Goal: Task Accomplishment & Management: Complete application form

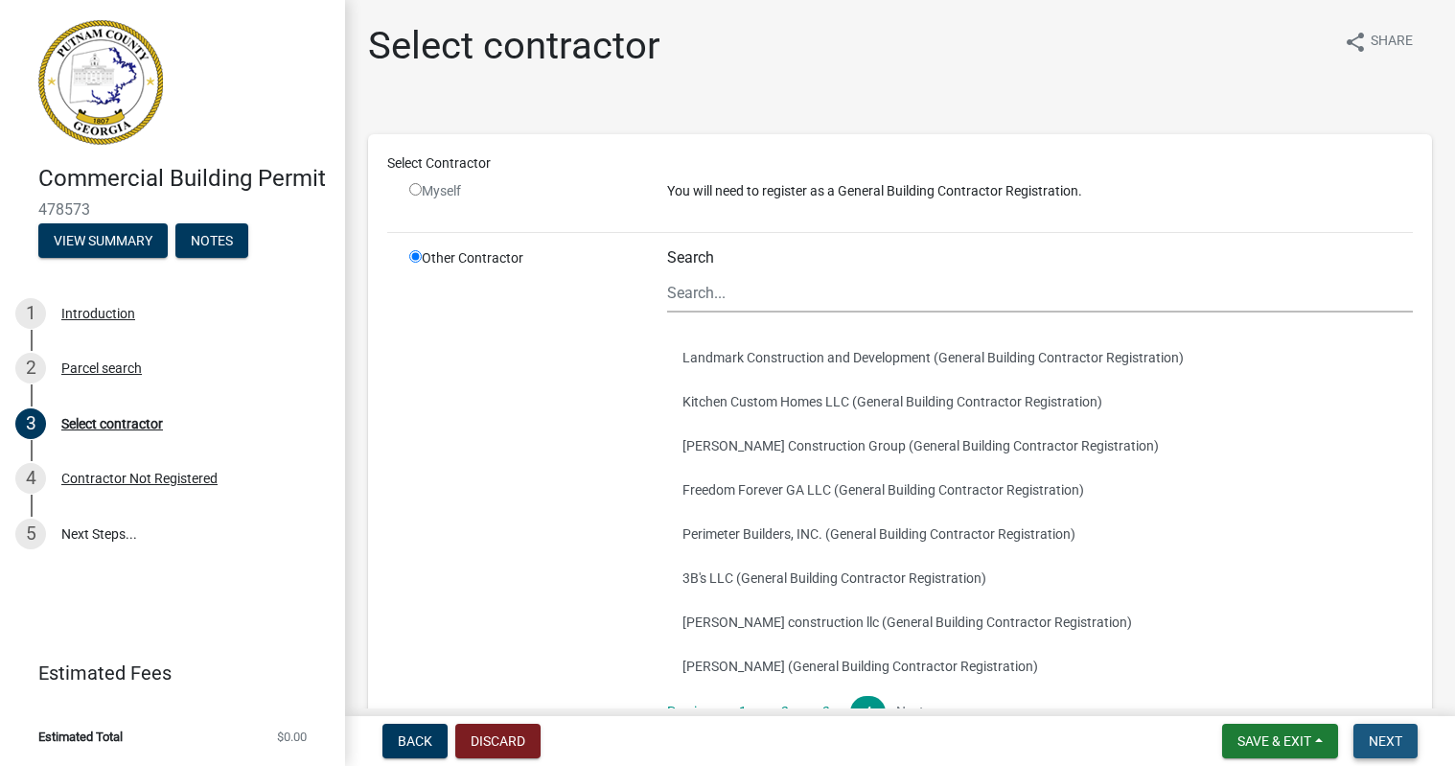
click at [1383, 745] on span "Next" at bounding box center [1385, 740] width 34 height 15
click at [93, 245] on button "View Summary" at bounding box center [102, 240] width 129 height 34
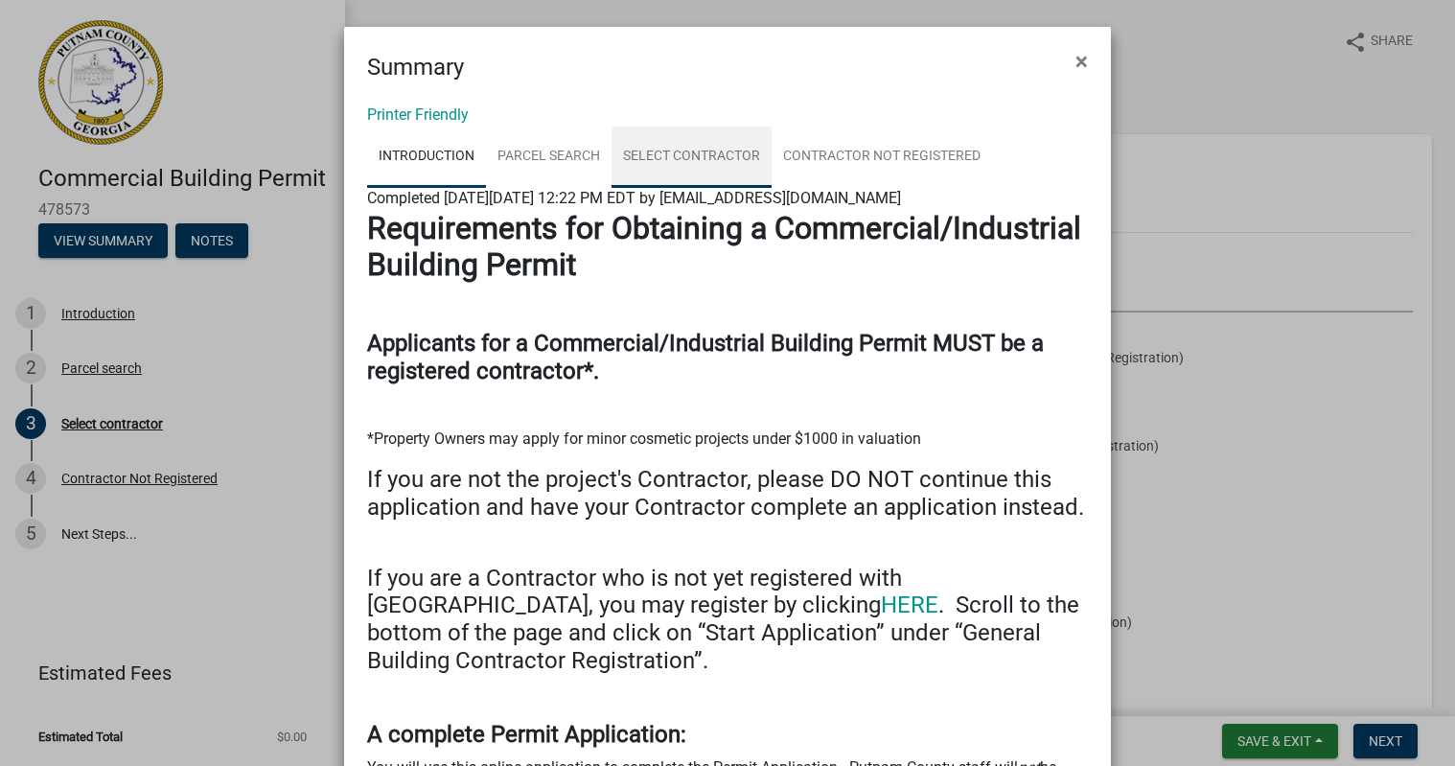
click at [729, 149] on link "Select contractor" at bounding box center [691, 156] width 160 height 61
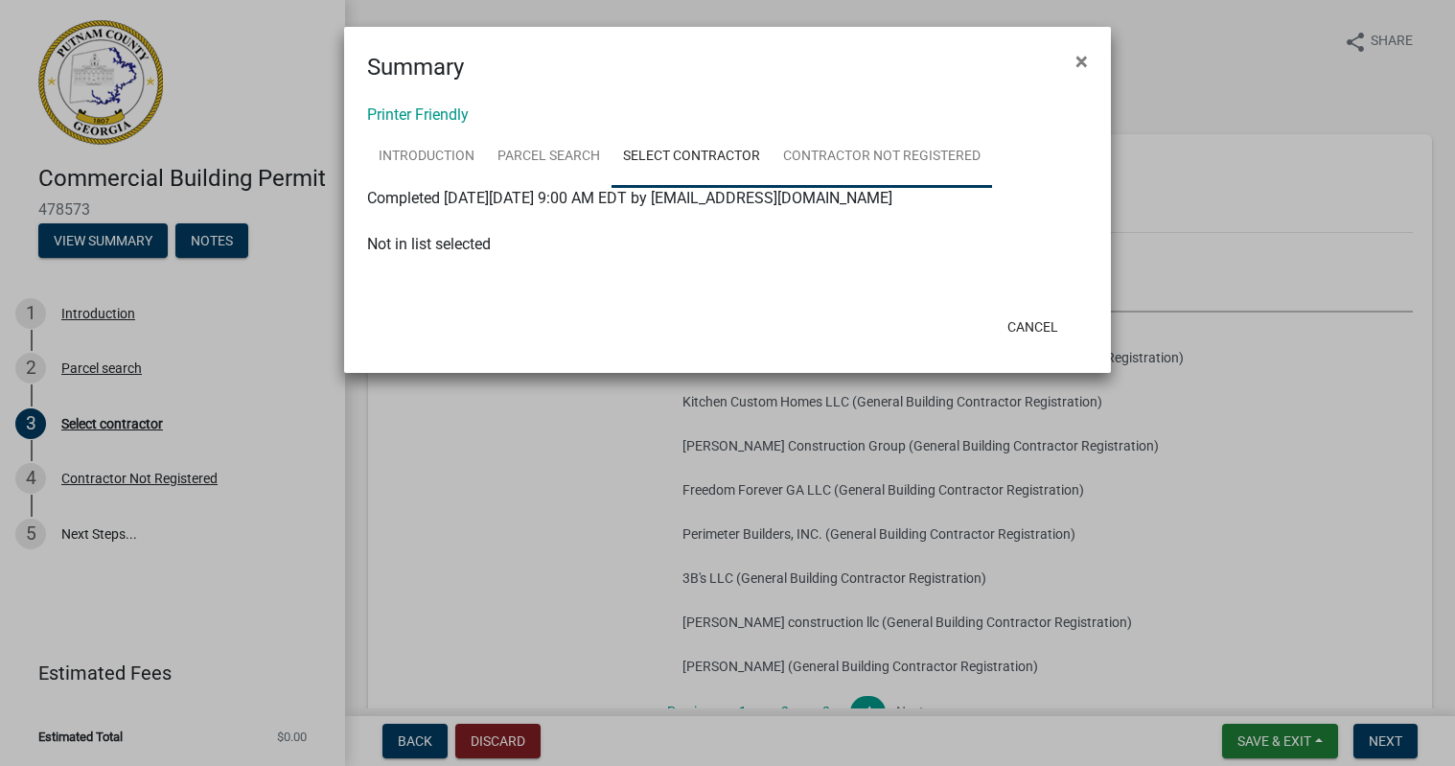
click at [821, 157] on link "Contractor Not Registered" at bounding box center [881, 156] width 220 height 61
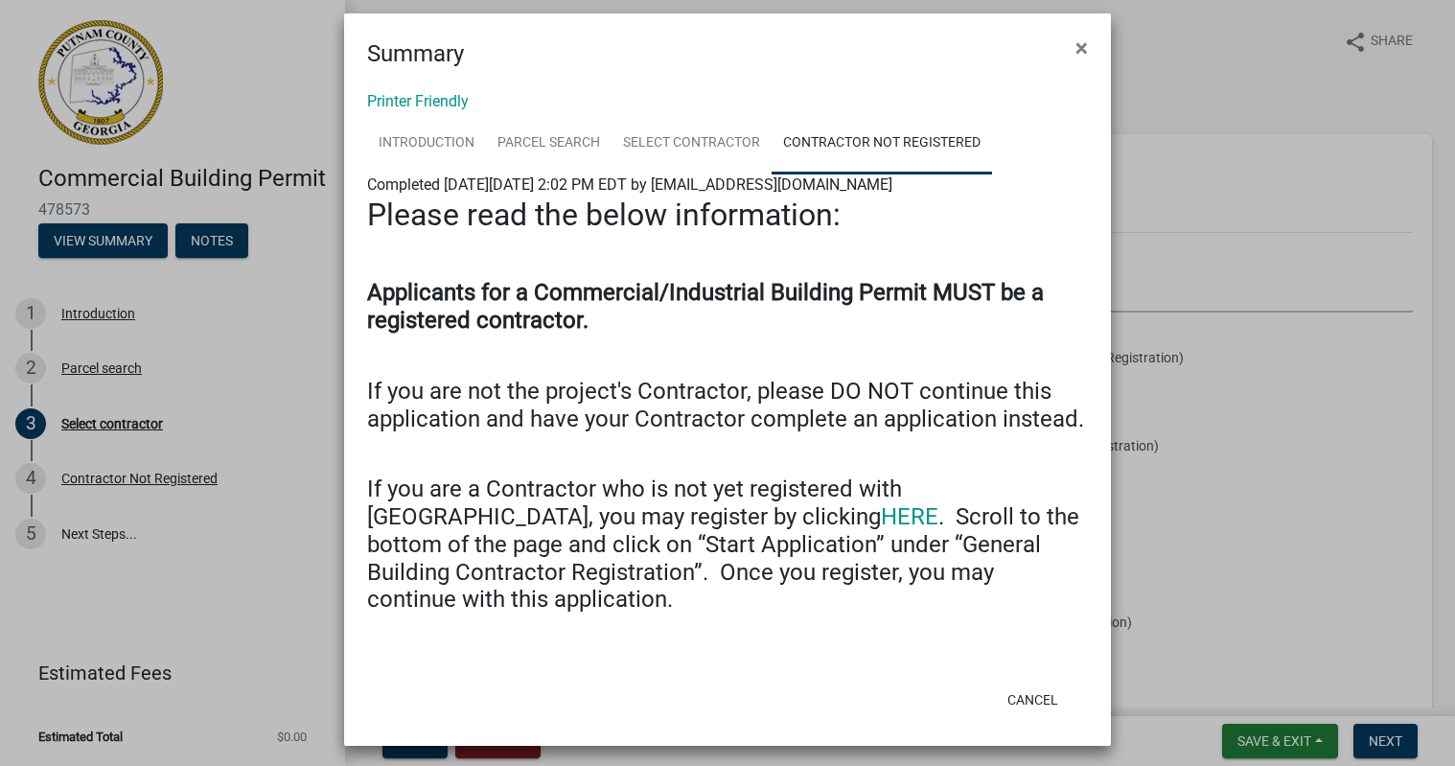
scroll to position [20, 0]
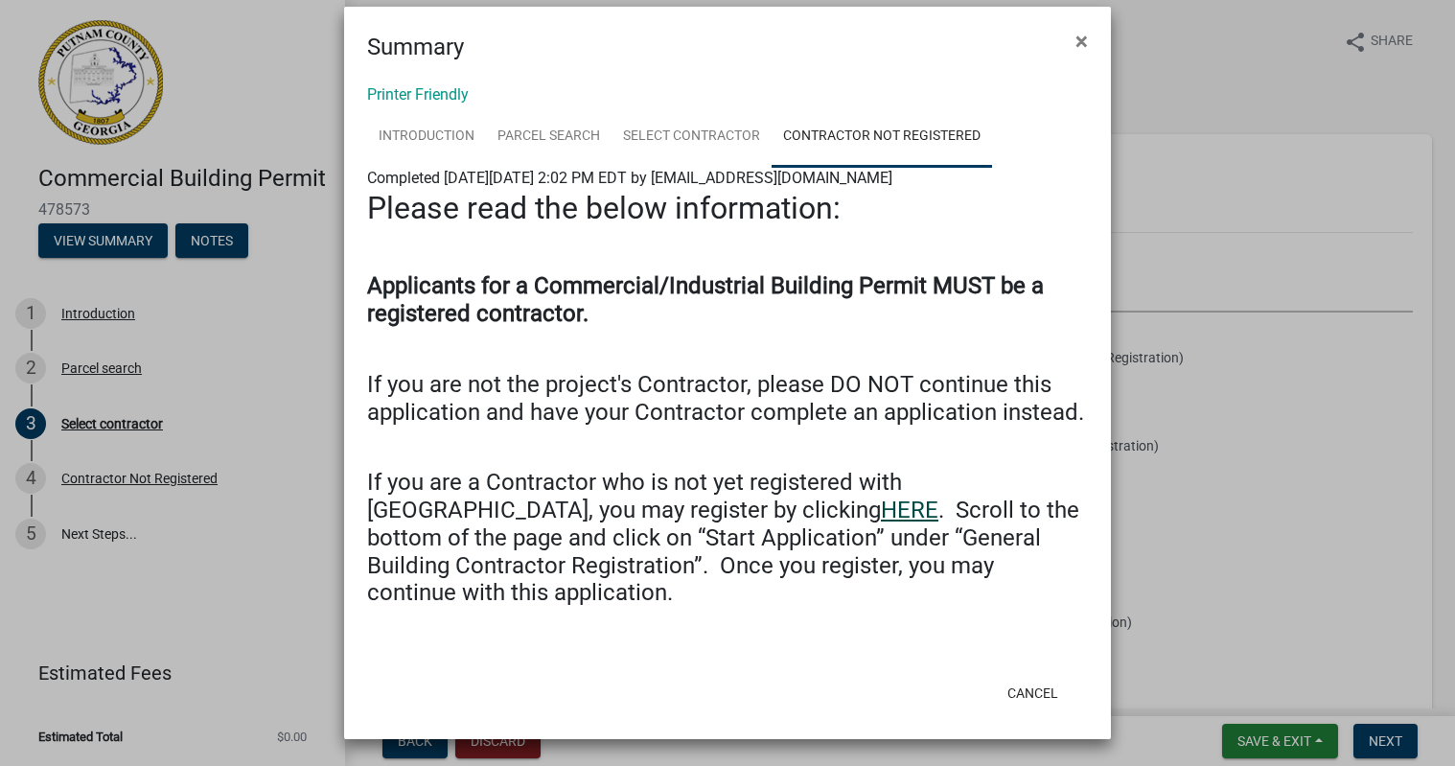
click at [881, 511] on link "HERE" at bounding box center [909, 509] width 57 height 27
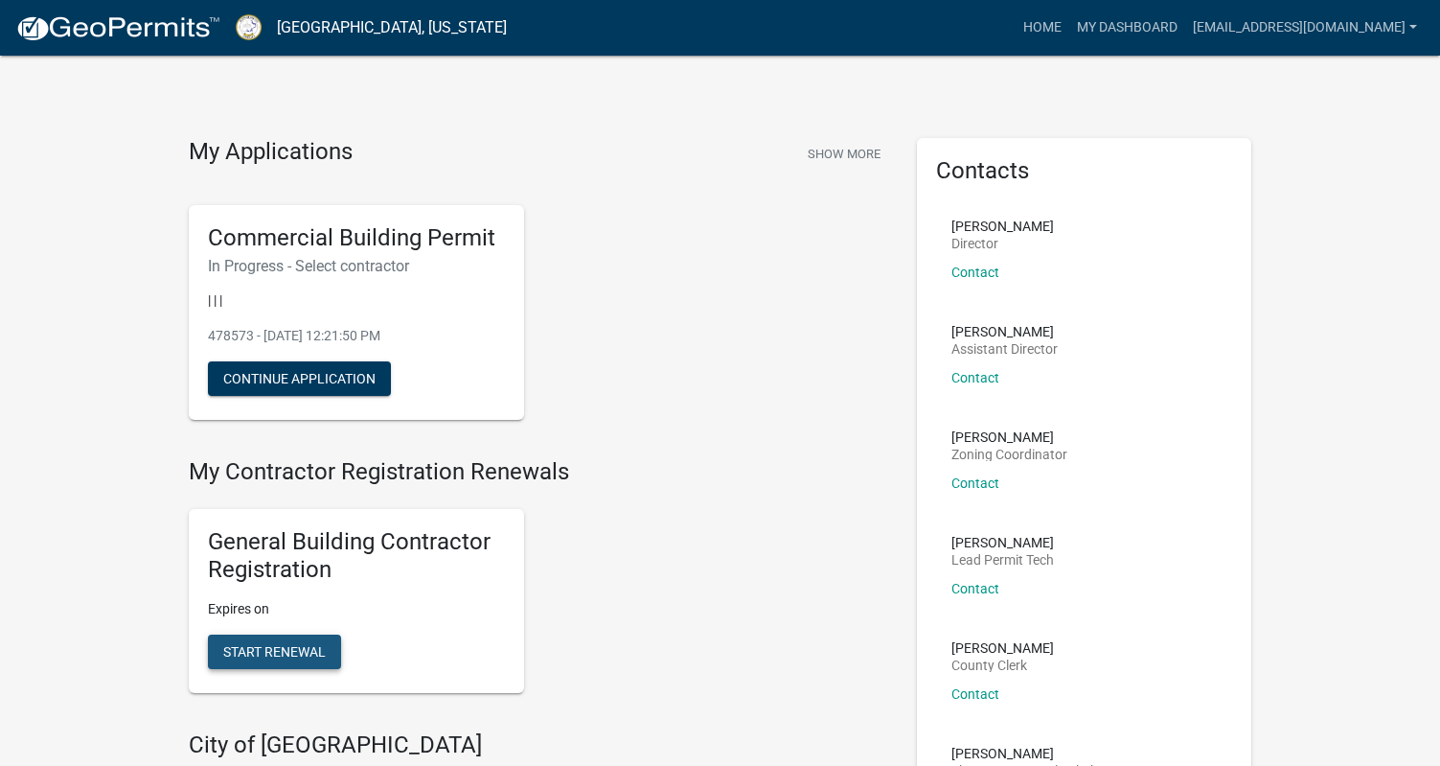
click at [292, 654] on span "Start Renewal" at bounding box center [274, 650] width 103 height 15
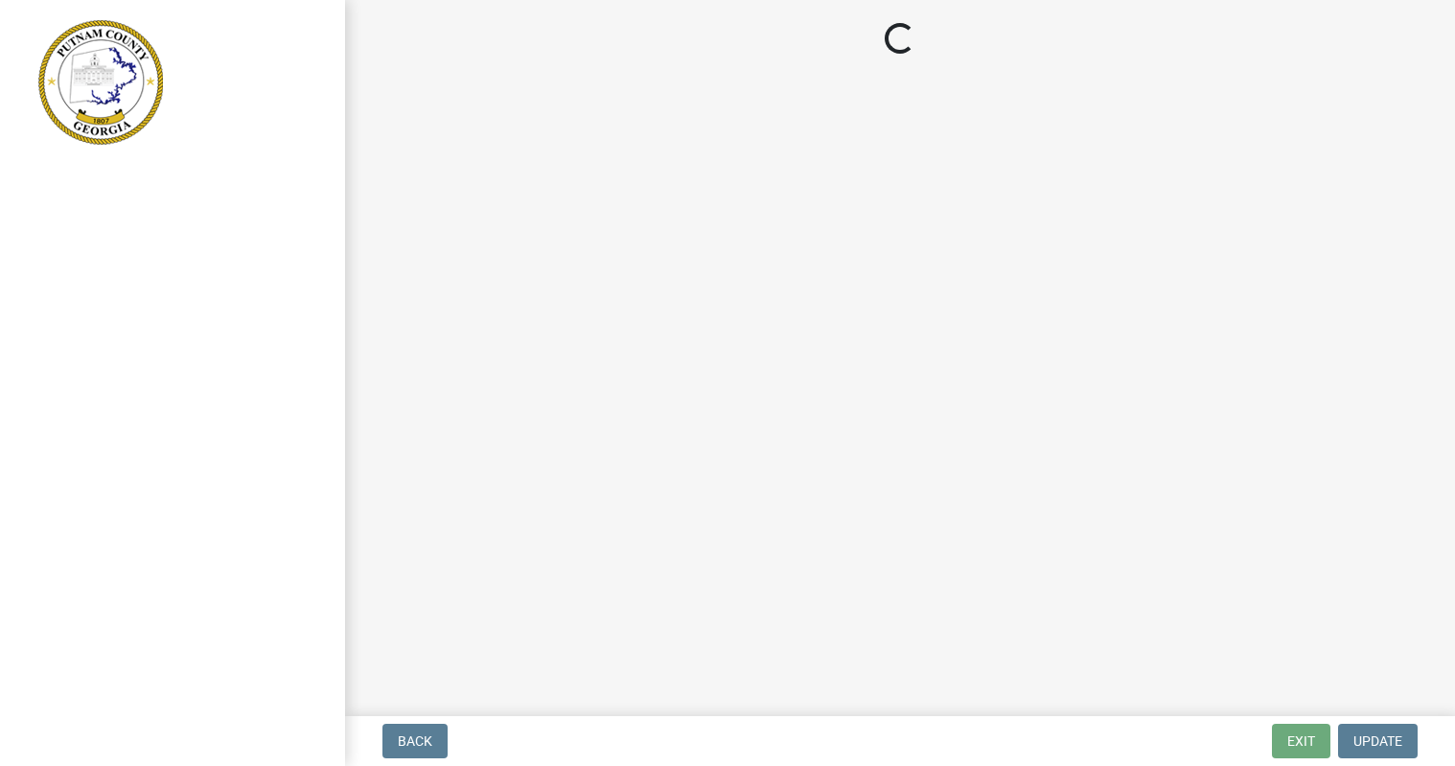
select select "GA"
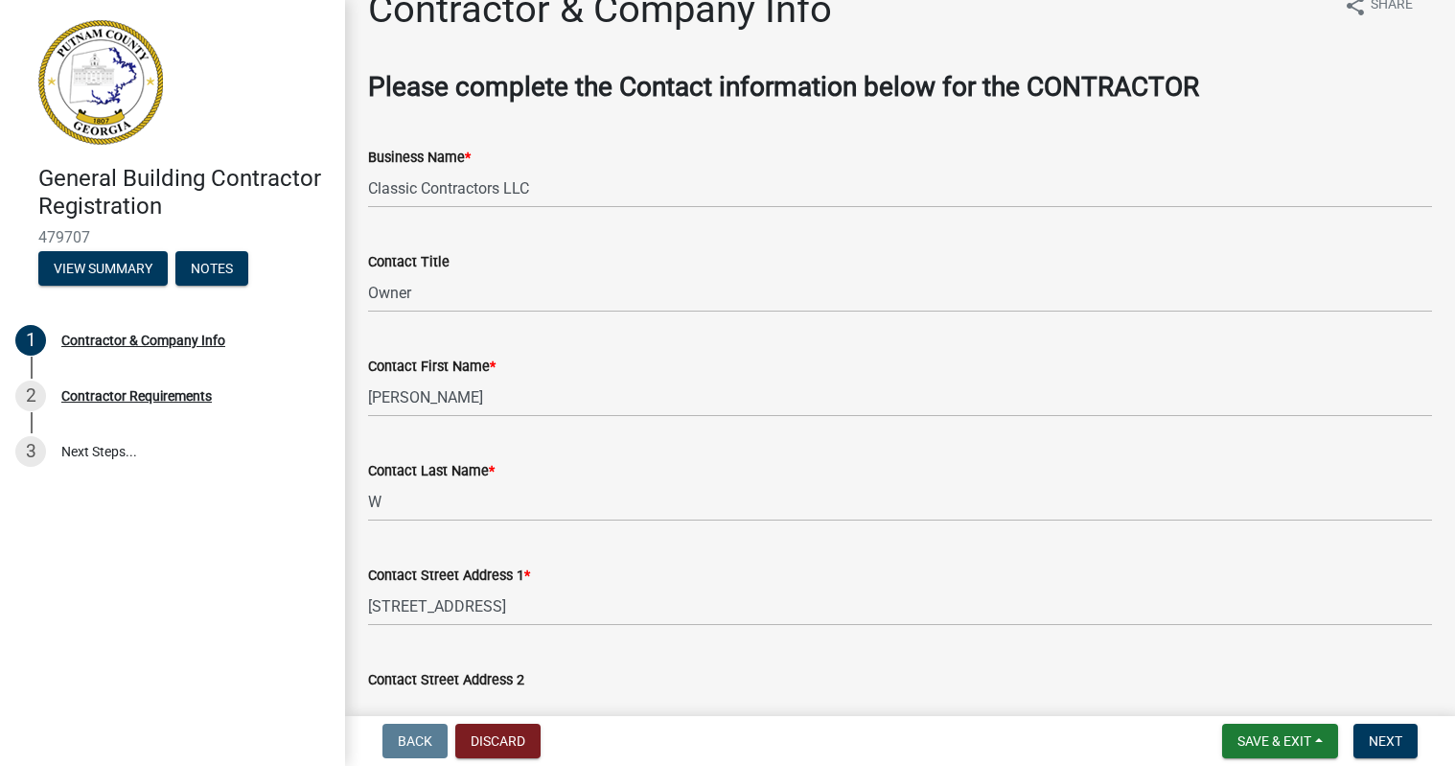
scroll to position [34, 0]
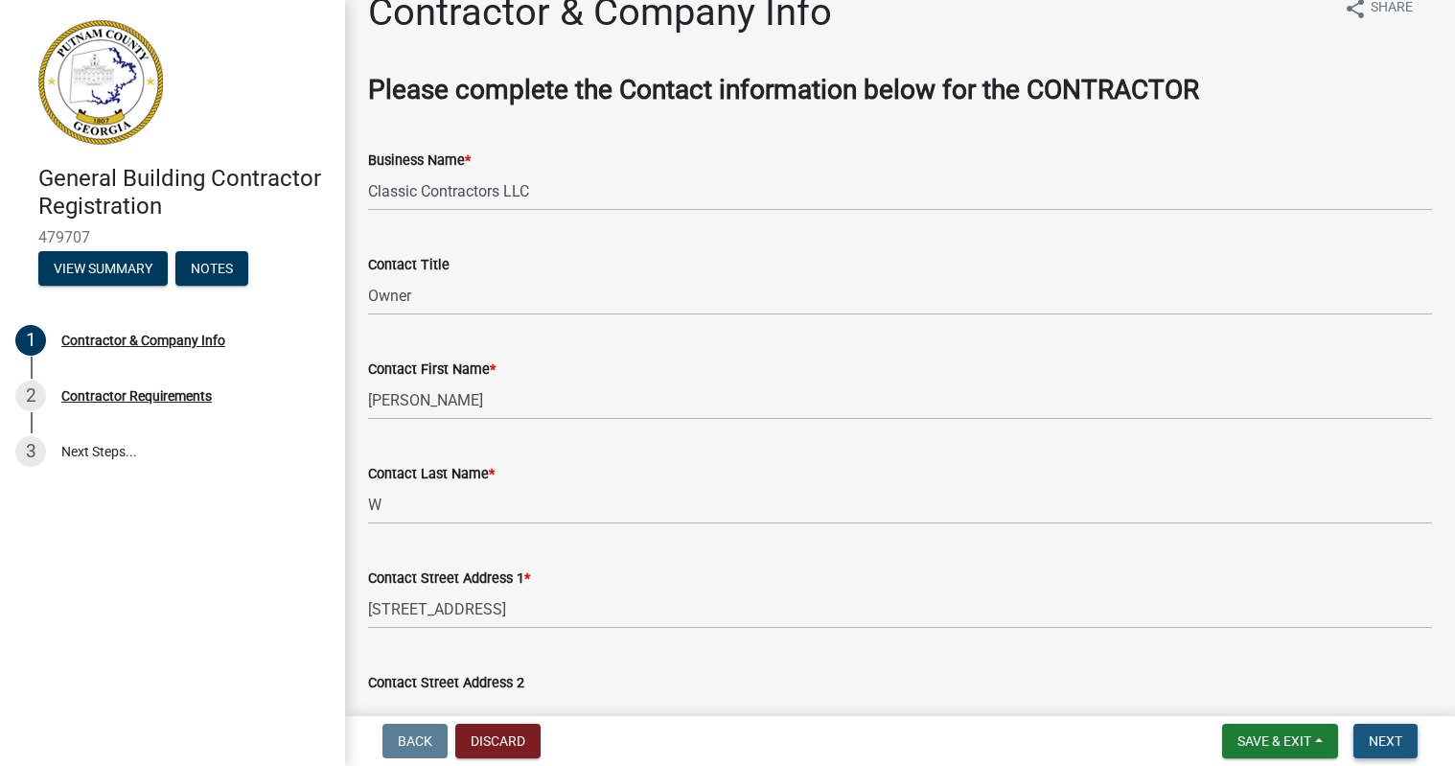
click at [1396, 742] on span "Next" at bounding box center [1385, 740] width 34 height 15
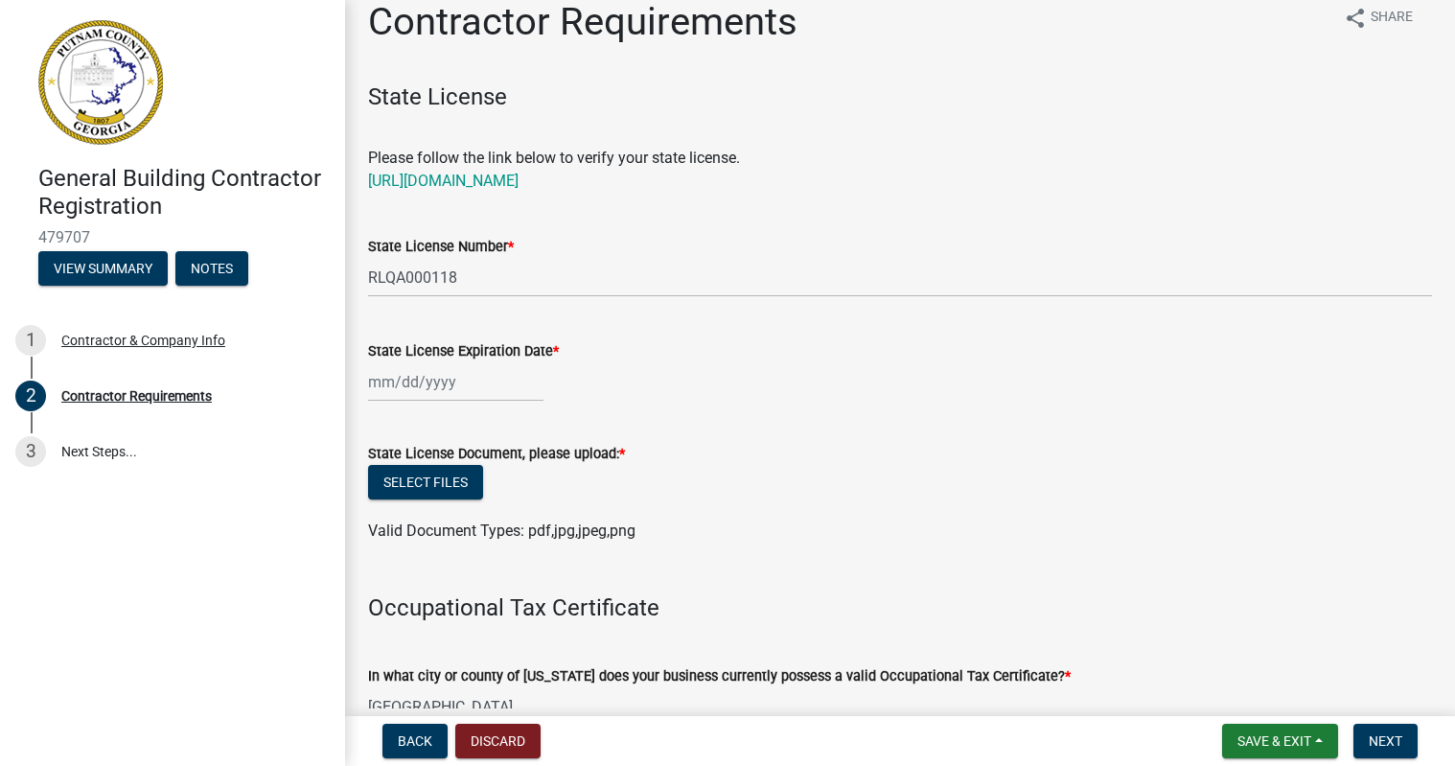
scroll to position [0, 0]
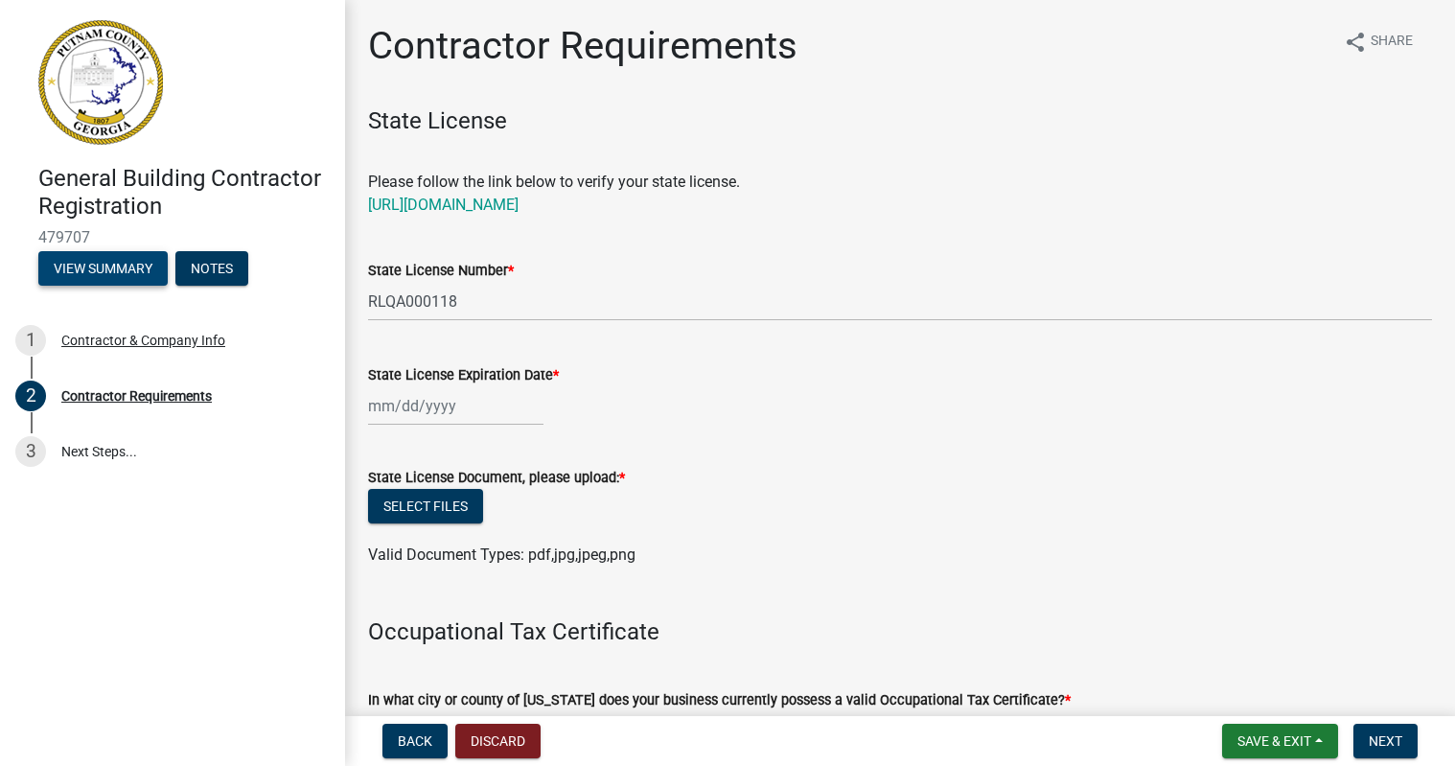
click at [110, 263] on button "View Summary" at bounding box center [102, 268] width 129 height 34
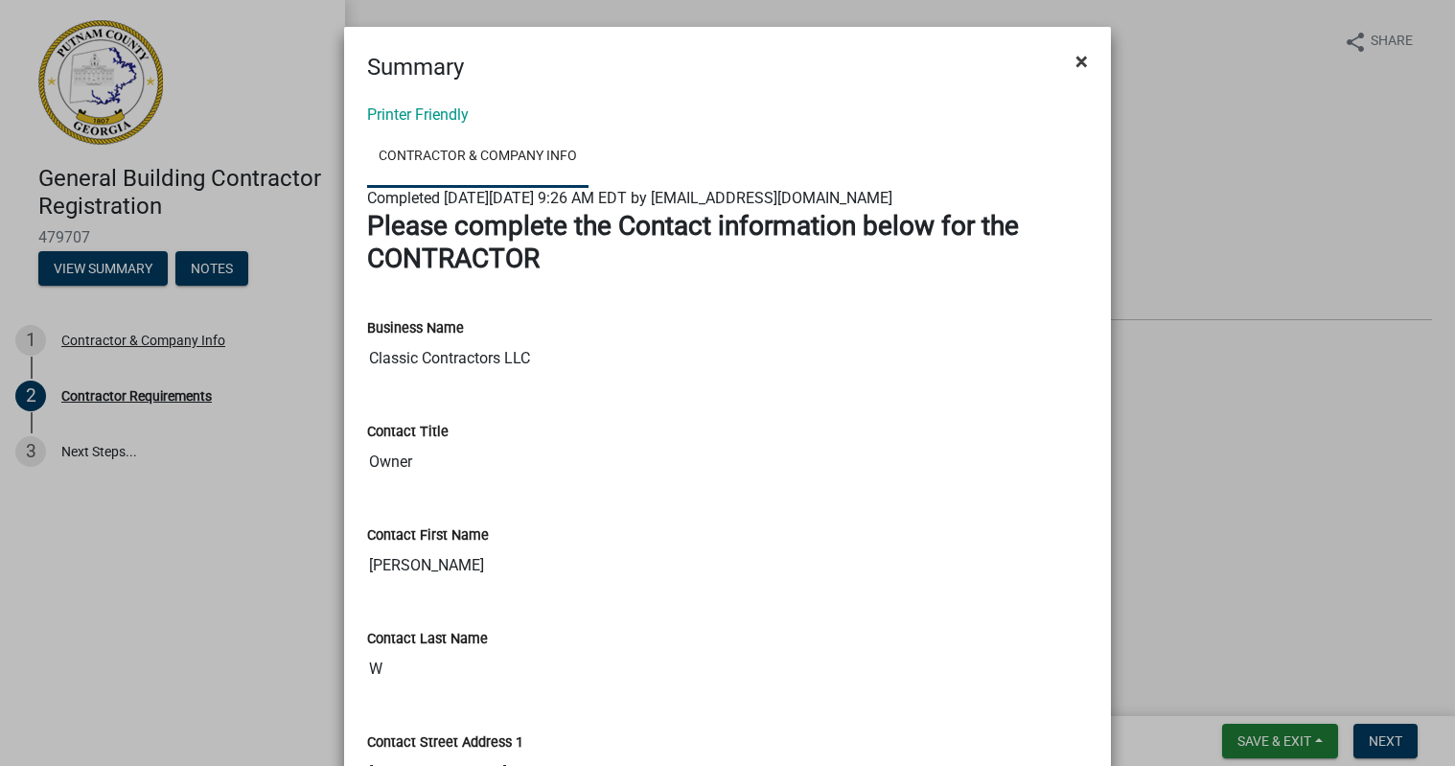
click at [1078, 60] on span "×" at bounding box center [1081, 61] width 12 height 27
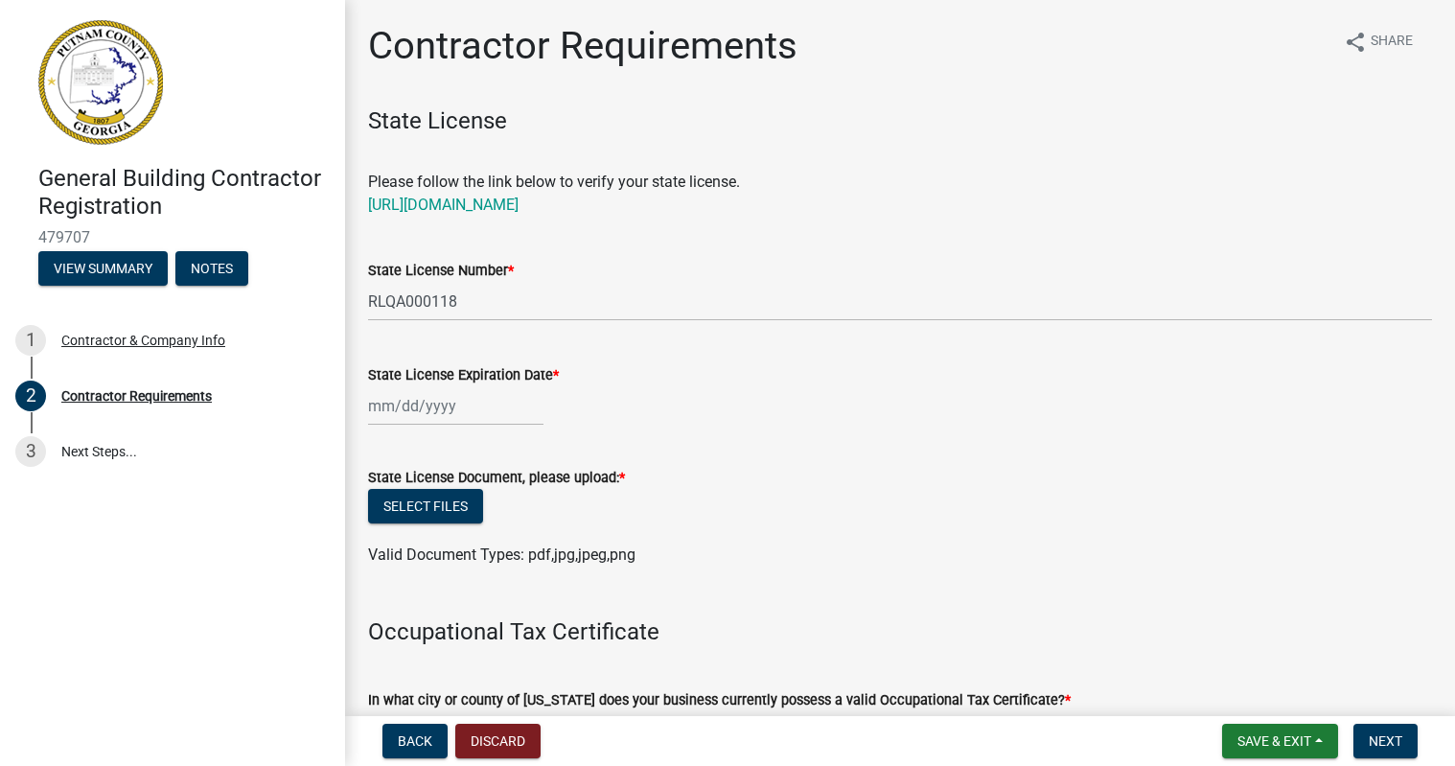
click at [475, 419] on div at bounding box center [455, 405] width 175 height 39
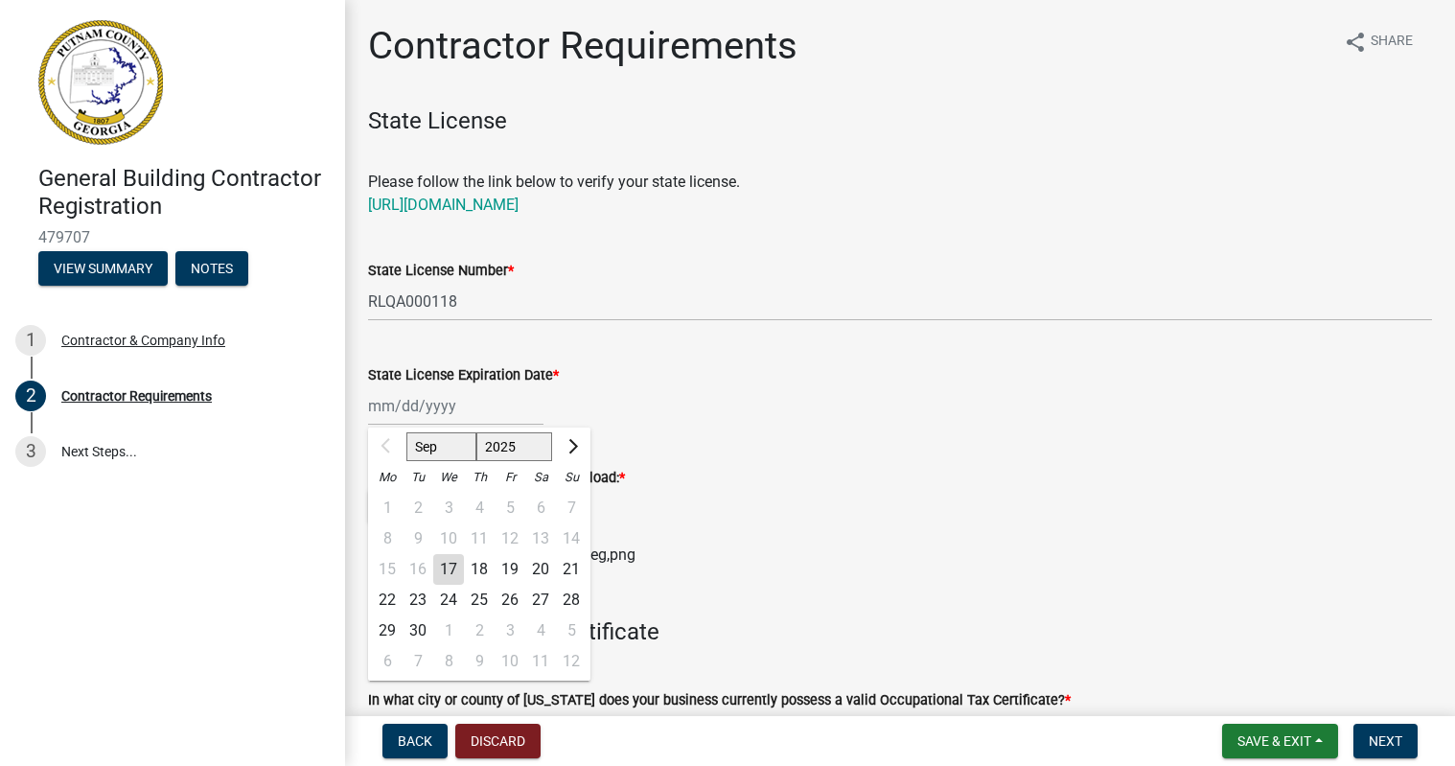
click at [526, 443] on select "2025 2026 2027 2028 2029 2030 2031 2032 2033 2034 2035 2036 2037 2038 2039 2040…" at bounding box center [514, 446] width 77 height 29
select select "2026"
click at [476, 432] on select "2025 2026 2027 2028 2029 2030 2031 2032 2033 2034 2035 2036 2037 2038 2039 2040…" at bounding box center [514, 446] width 77 height 29
click at [456, 454] on select "Jan Feb Mar Apr May Jun [DATE] Aug Sep Oct Nov Dec" at bounding box center [445, 446] width 78 height 29
select select "6"
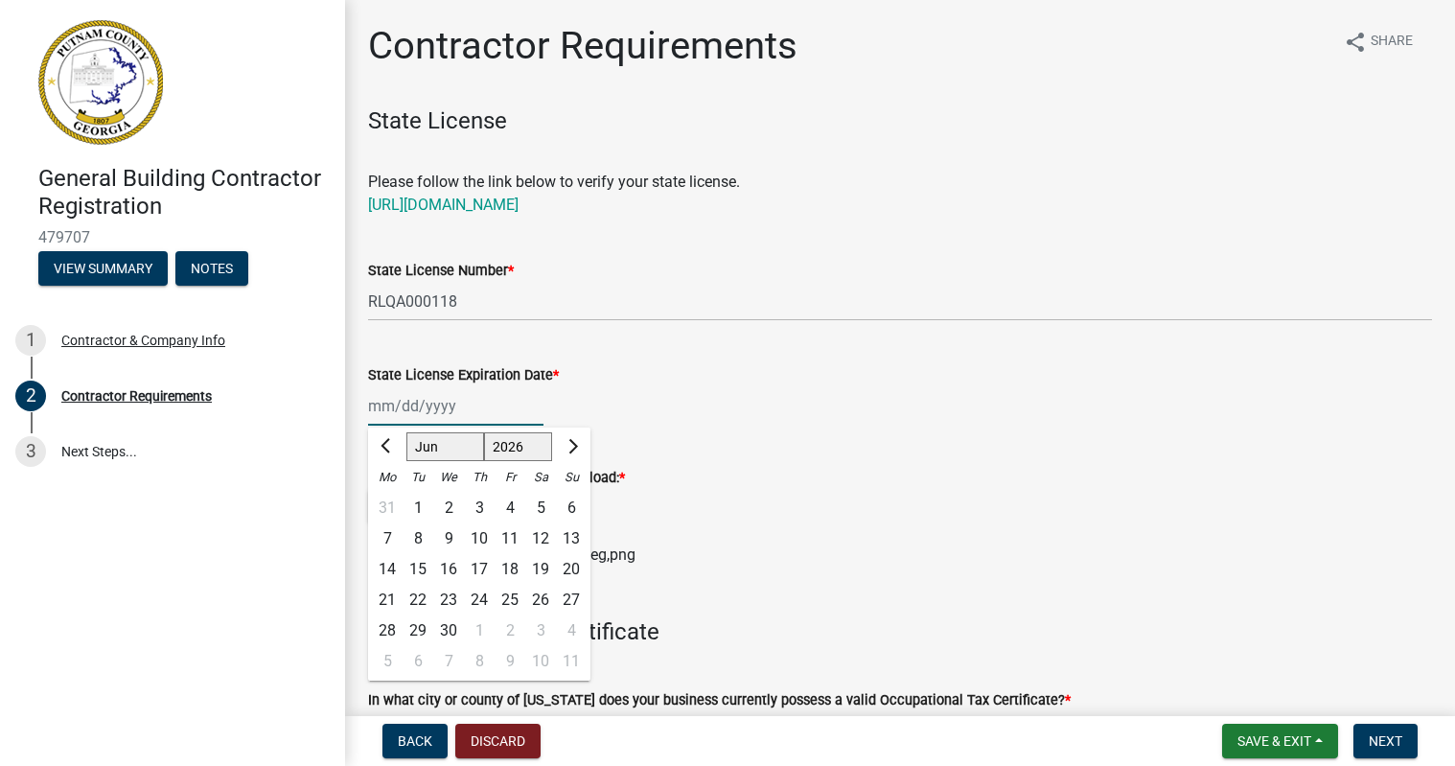
click at [406, 432] on select "Jan Feb Mar Apr May Jun [DATE] Aug Sep Oct Nov Dec" at bounding box center [445, 446] width 78 height 29
click at [426, 634] on div "30" at bounding box center [417, 630] width 31 height 31
type input "[DATE]"
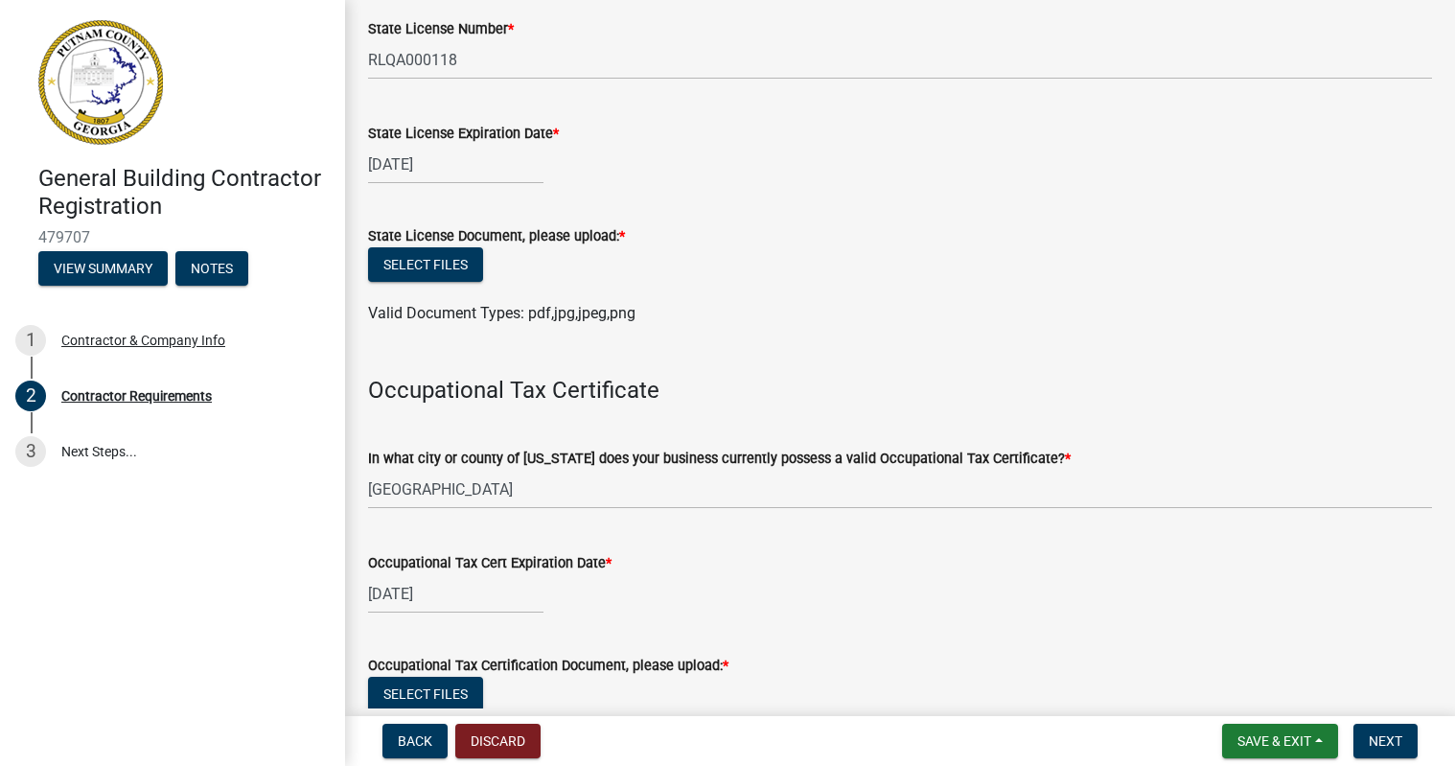
scroll to position [287, 0]
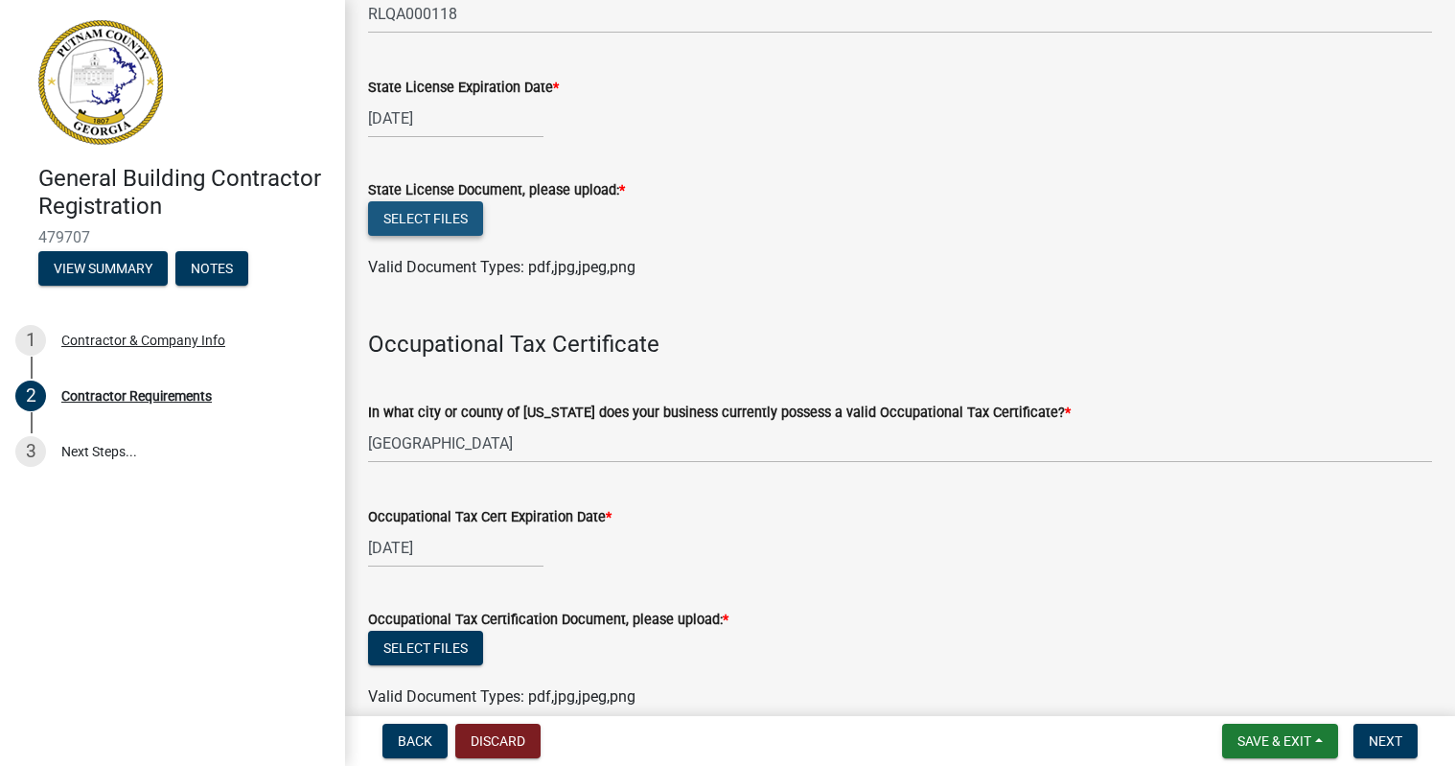
click at [458, 214] on button "Select files" at bounding box center [425, 218] width 115 height 34
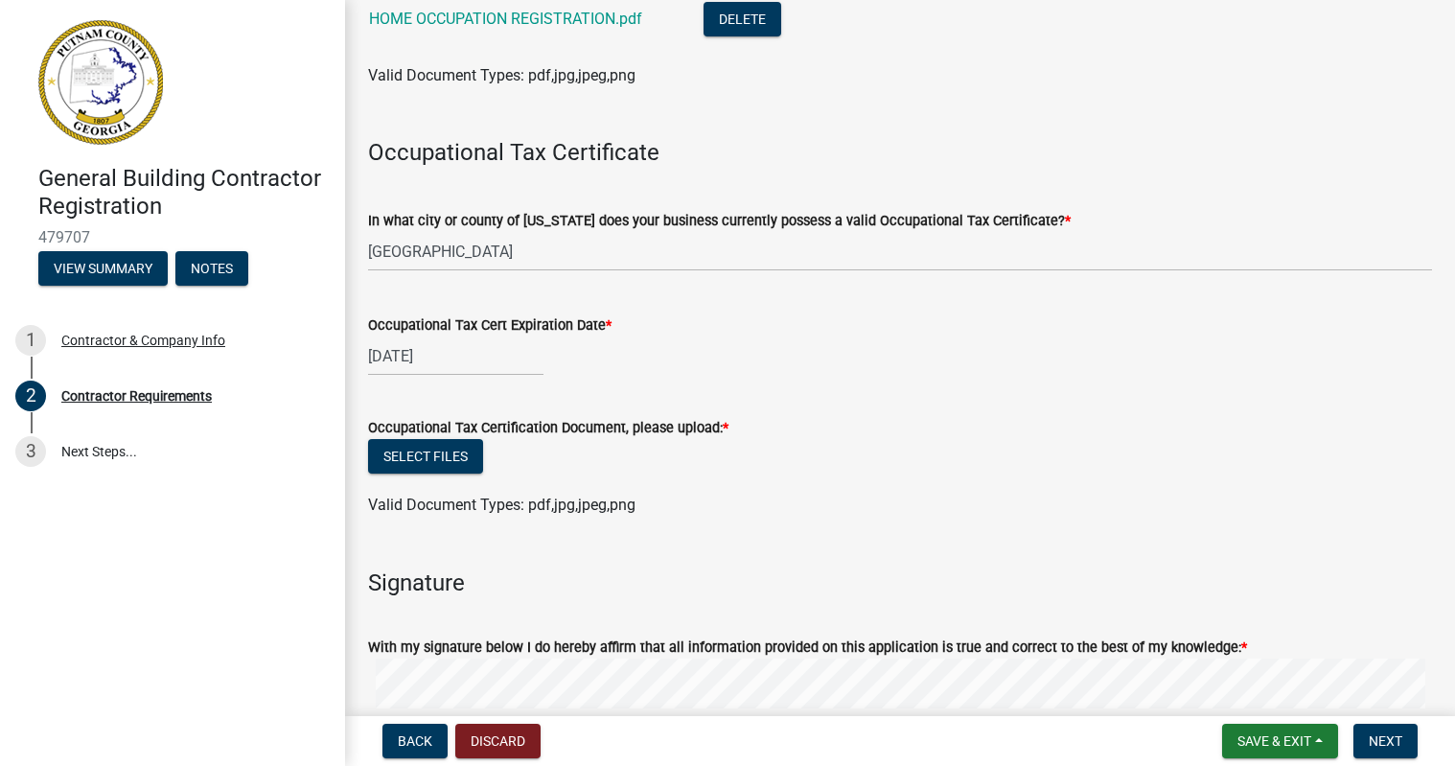
scroll to position [575, 0]
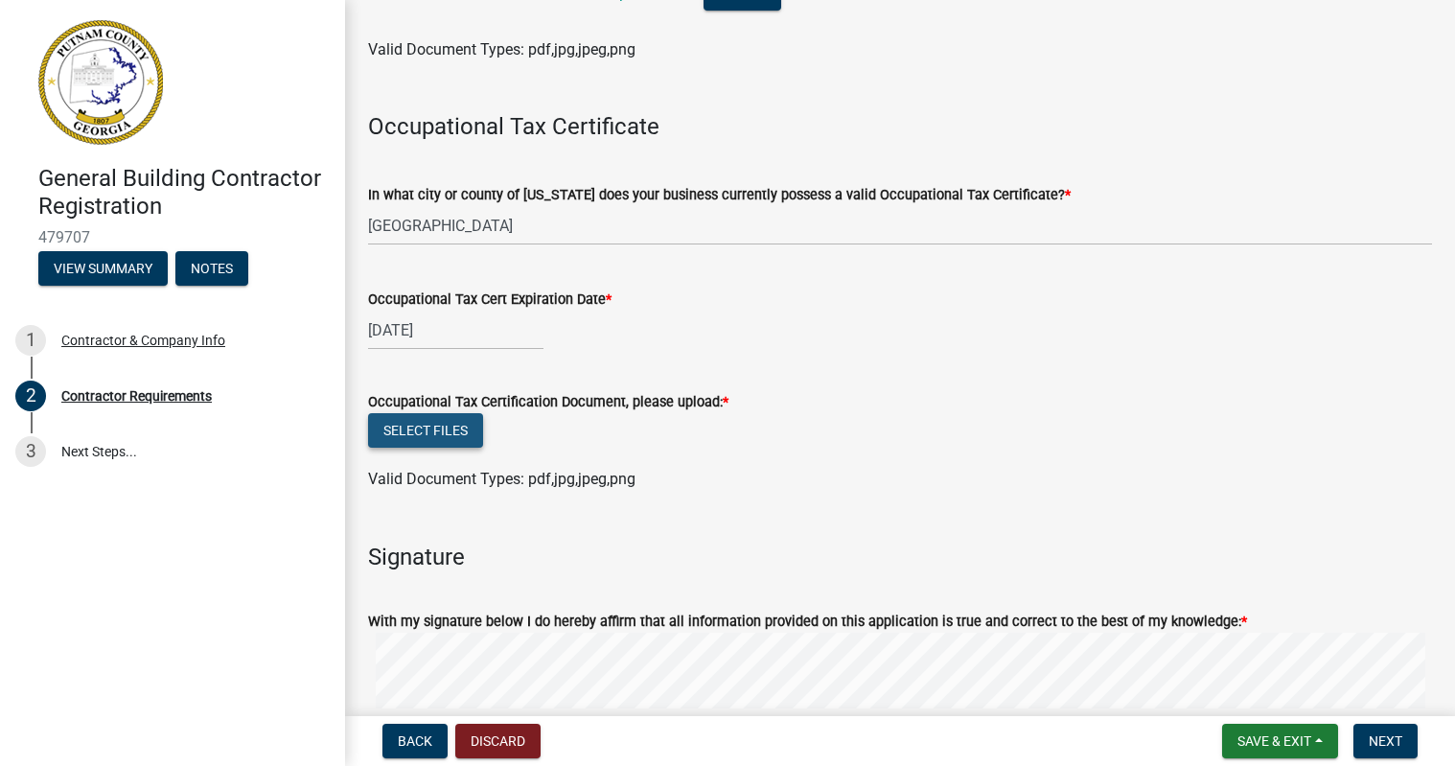
click at [467, 435] on button "Select files" at bounding box center [425, 430] width 115 height 34
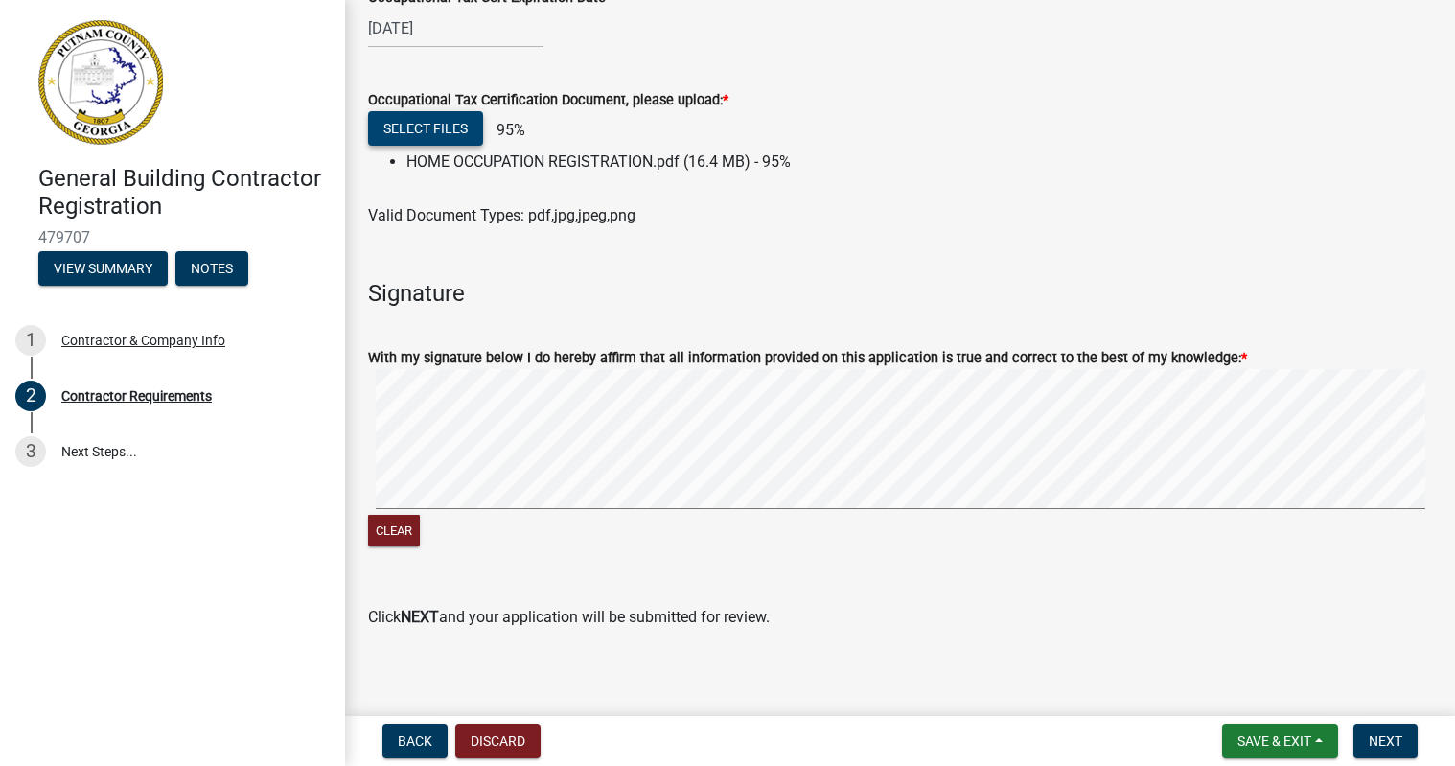
scroll to position [887, 0]
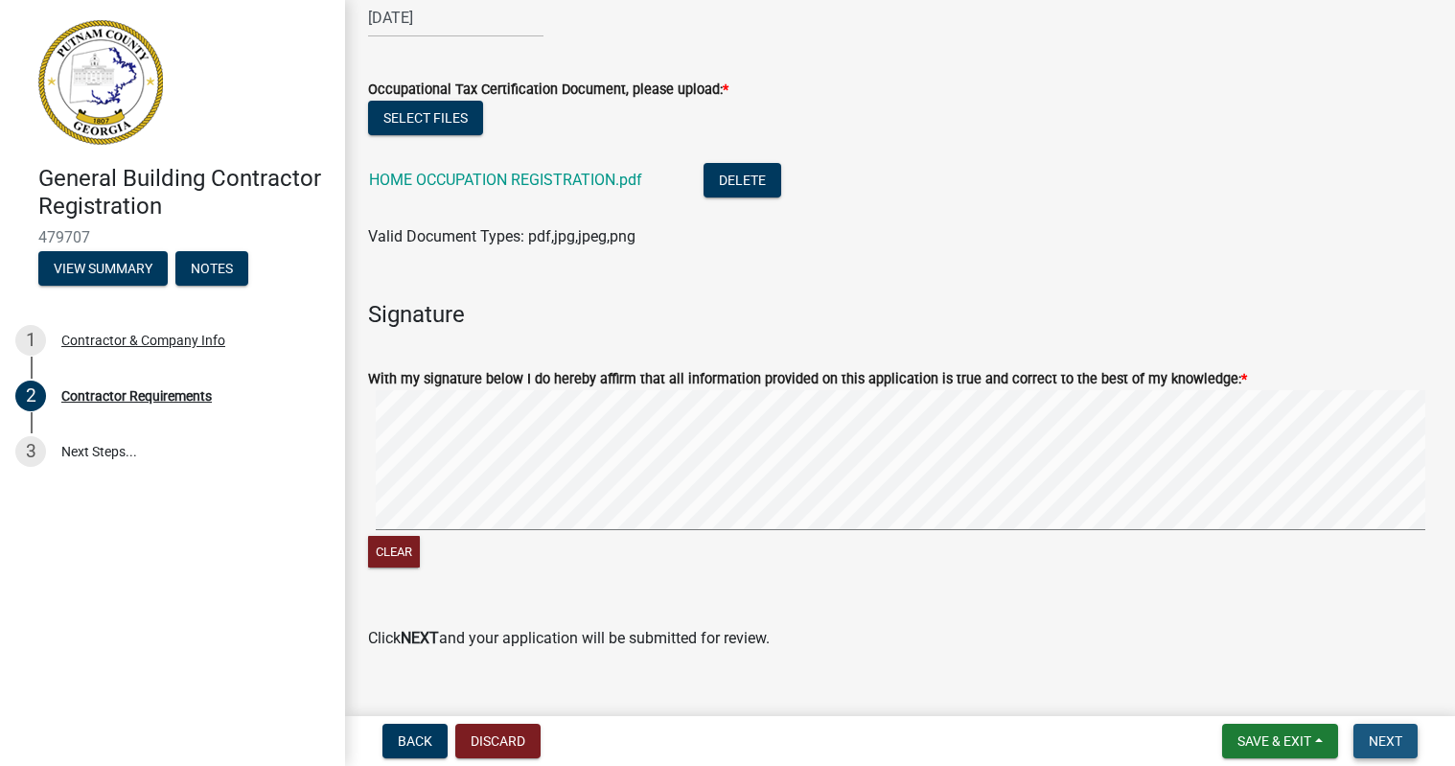
click at [1378, 738] on span "Next" at bounding box center [1385, 740] width 34 height 15
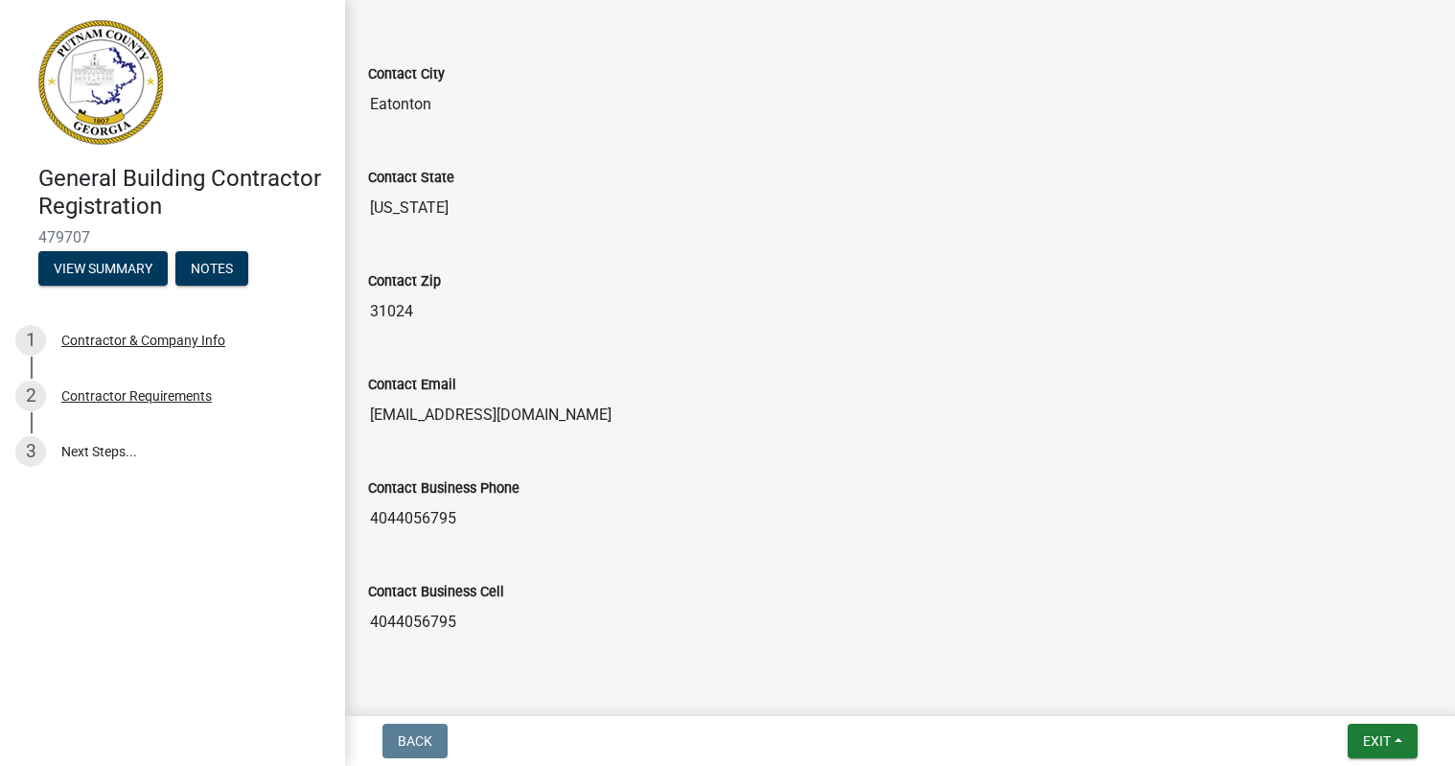
scroll to position [908, 0]
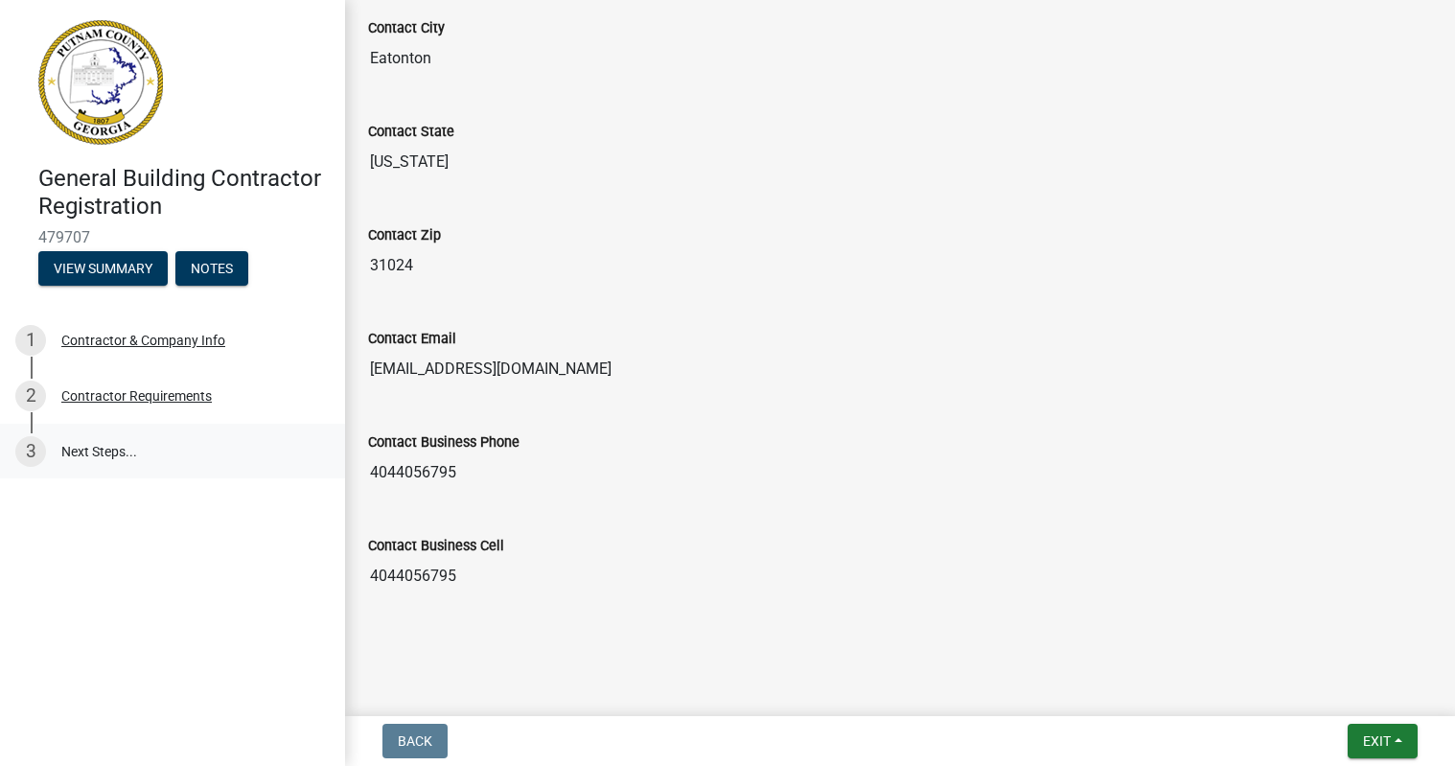
click at [111, 451] on link "3 Next Steps..." at bounding box center [172, 452] width 345 height 56
click at [1377, 747] on span "Exit" at bounding box center [1377, 740] width 28 height 15
click at [1336, 695] on button "Save & Exit" at bounding box center [1340, 691] width 153 height 46
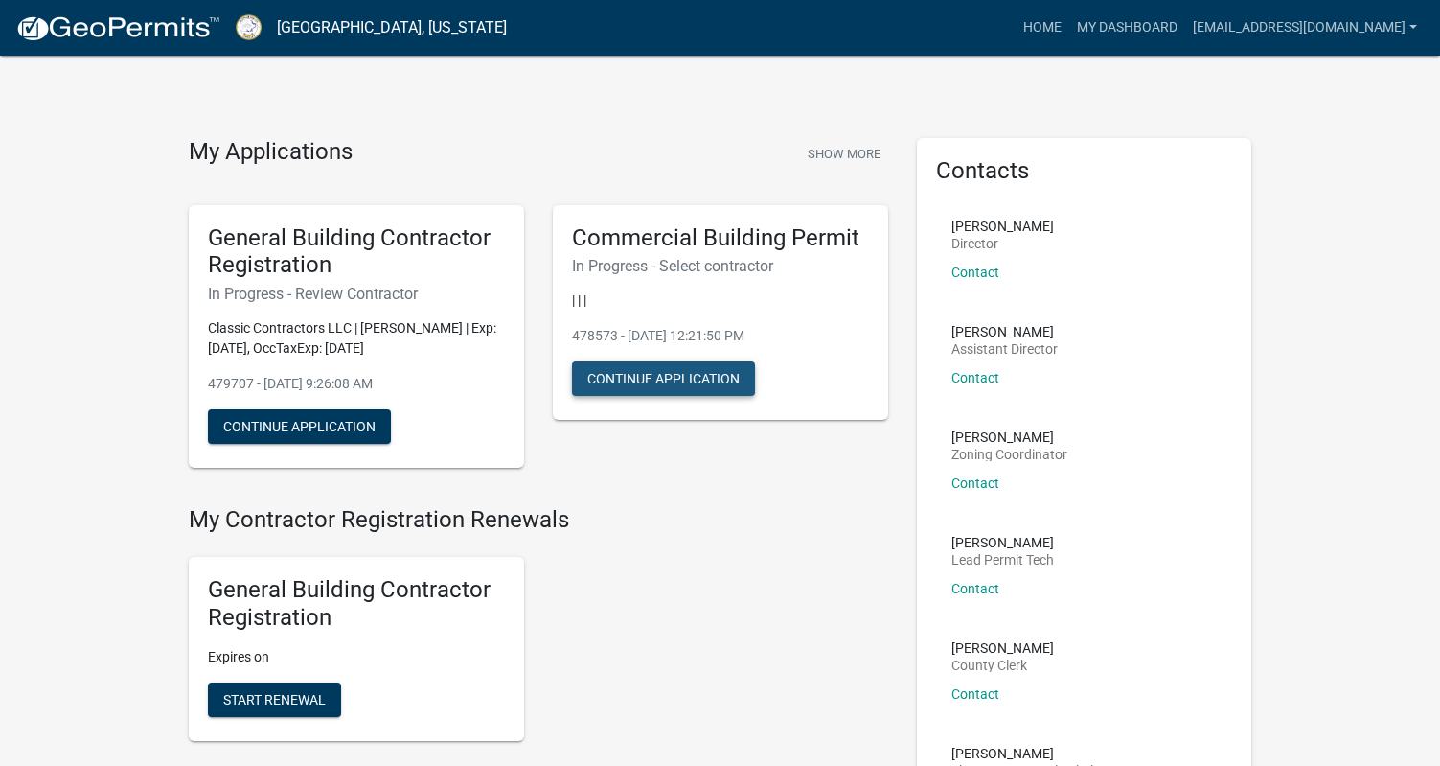
click at [693, 379] on button "Continue Application" at bounding box center [663, 378] width 183 height 34
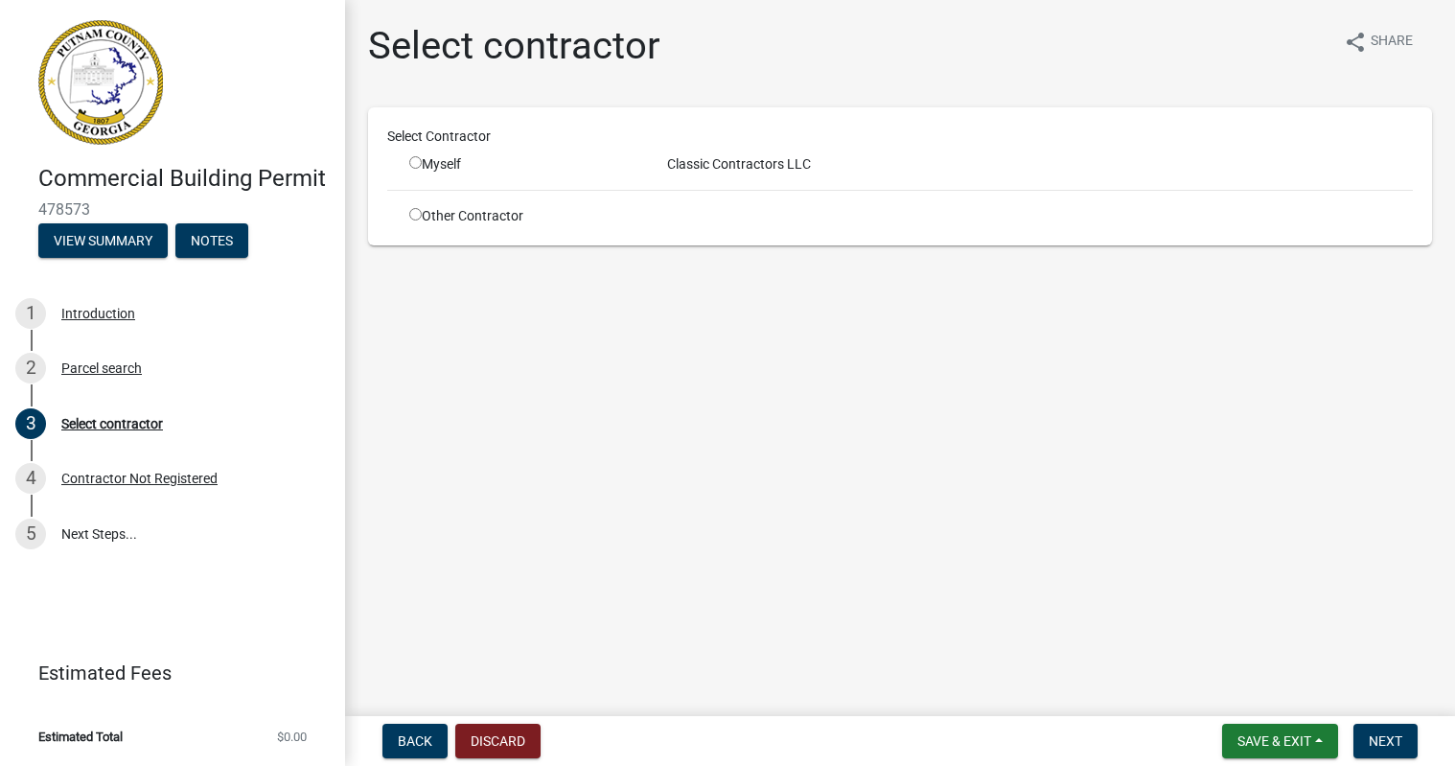
click at [416, 162] on input "radio" at bounding box center [415, 162] width 12 height 12
radio input "true"
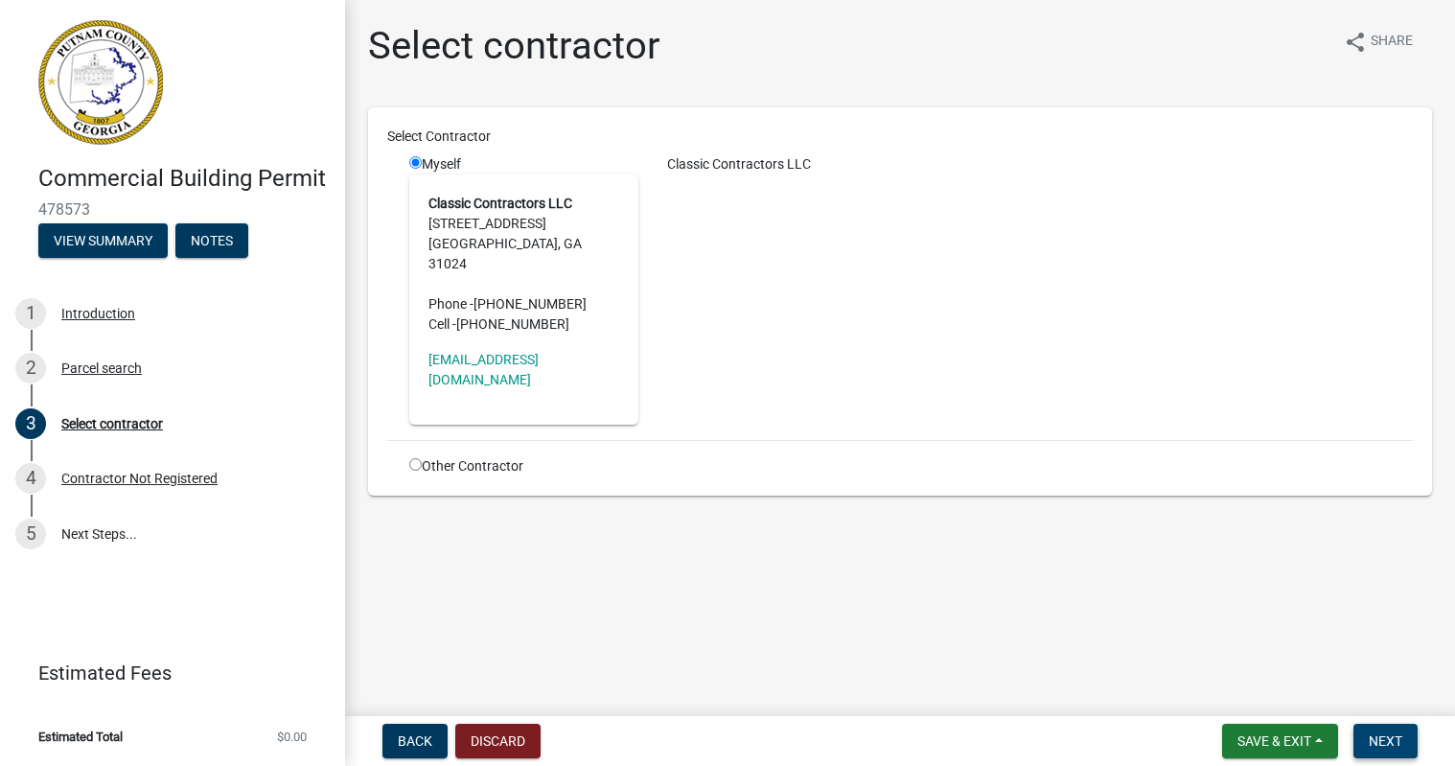
click at [1371, 745] on span "Next" at bounding box center [1385, 740] width 34 height 15
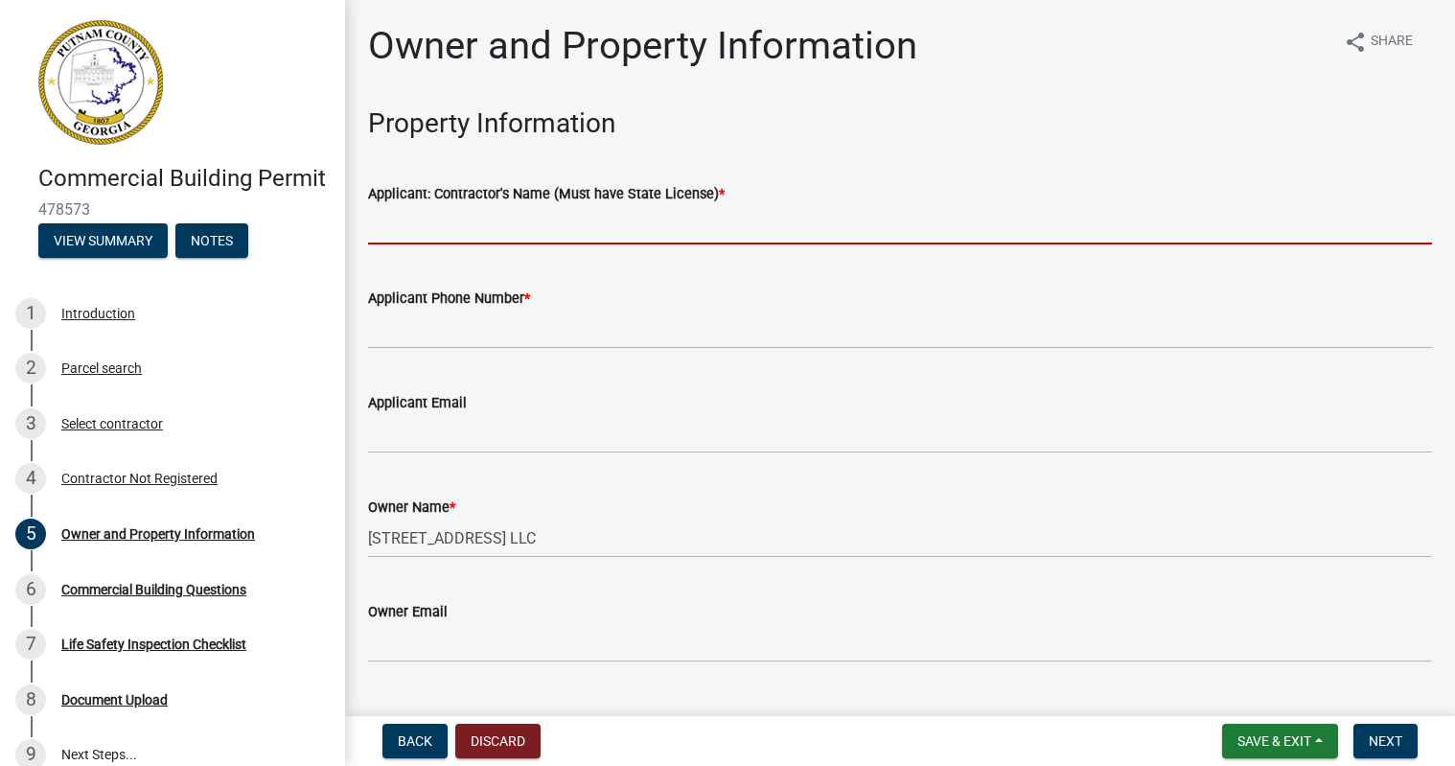
click at [650, 234] on input "Applicant: Contractor's Name (Must have State License) *" at bounding box center [900, 224] width 1064 height 39
type input "Classic Contractors LLC"
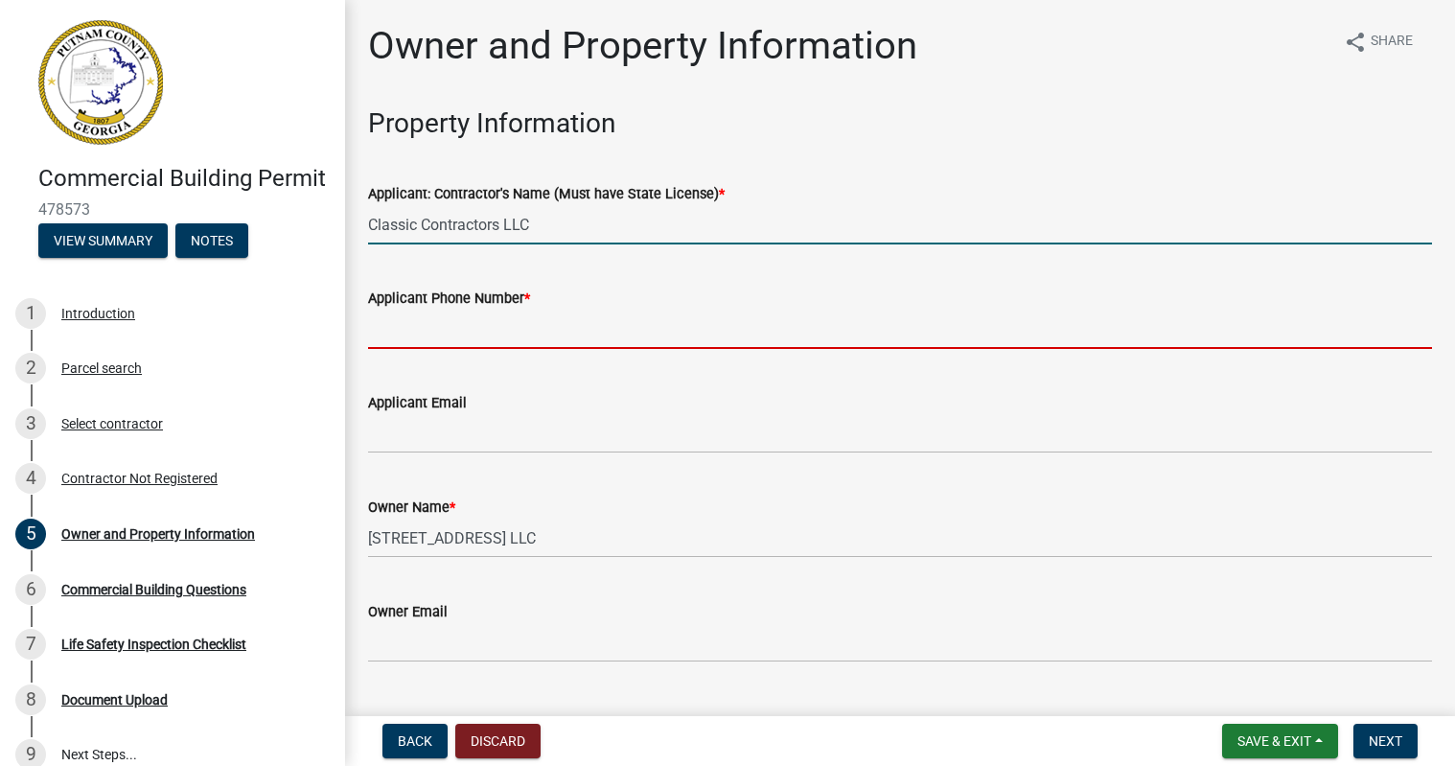
type input "4044056795"
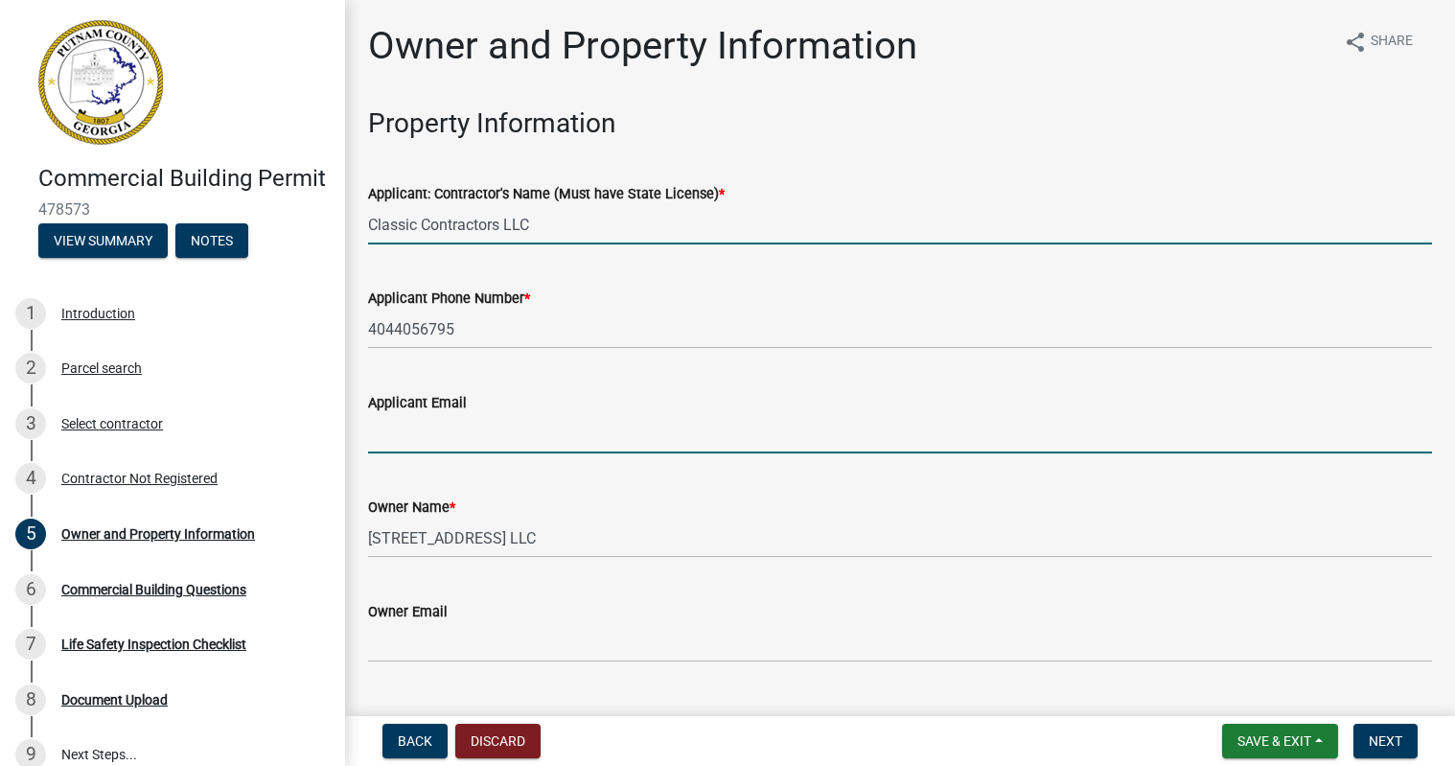
type input "[EMAIL_ADDRESS][DOMAIN_NAME]"
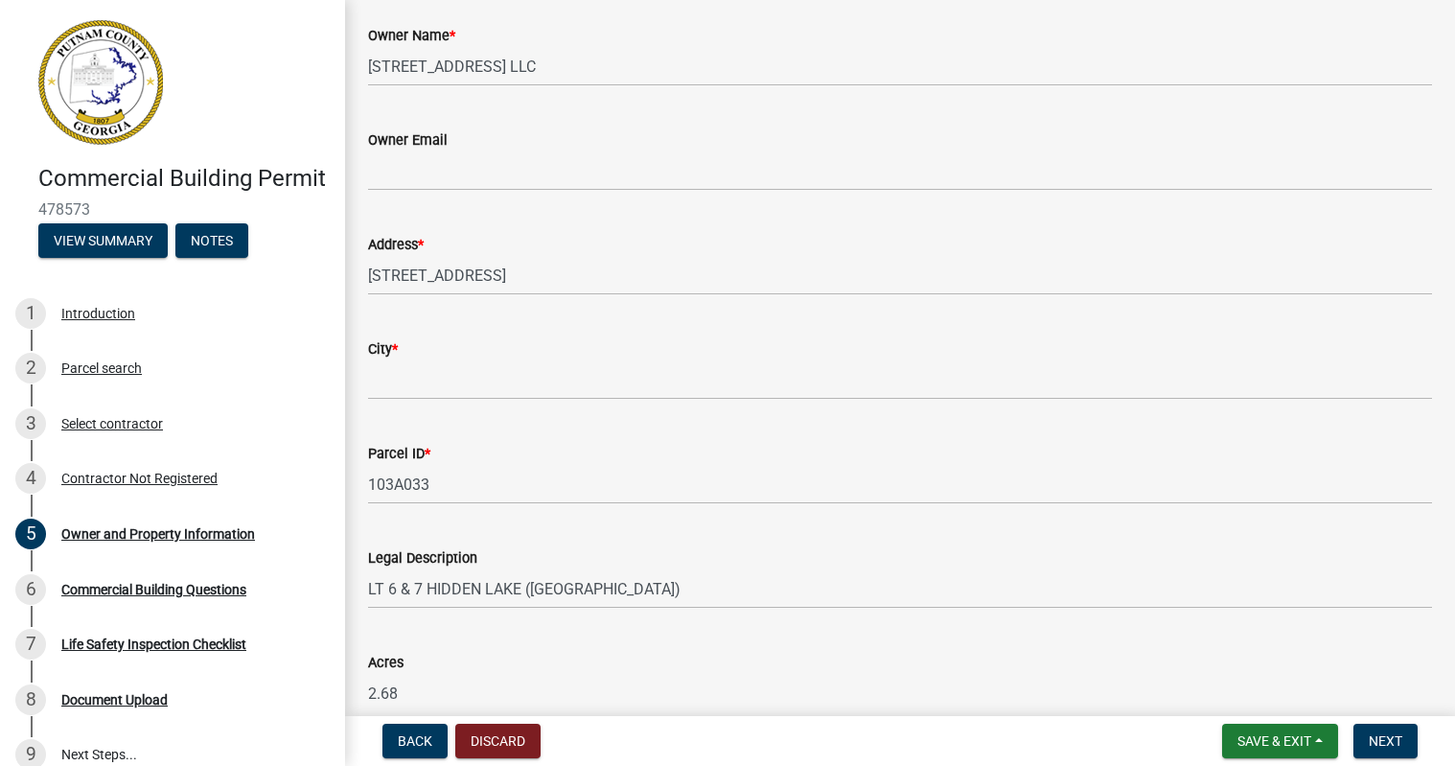
scroll to position [479, 0]
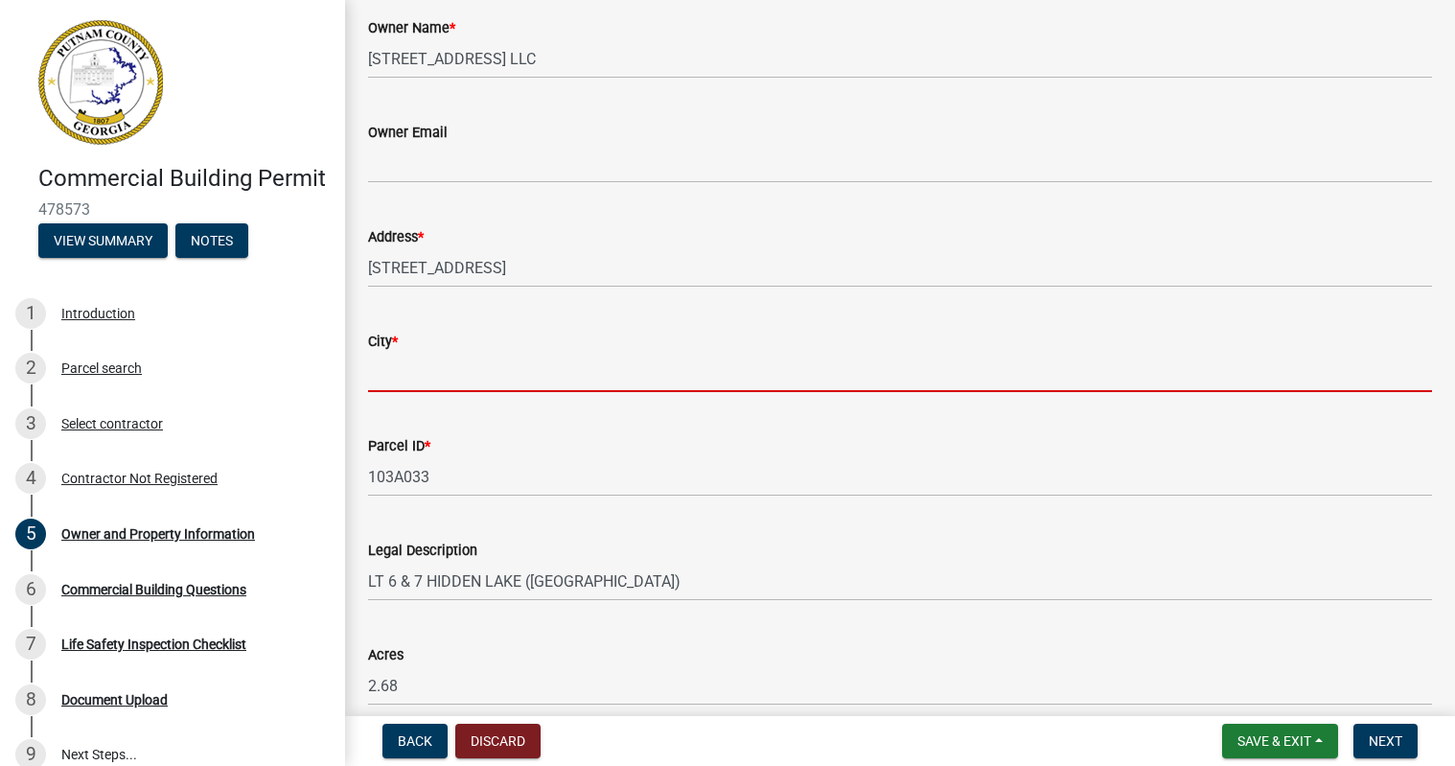
click at [594, 379] on input "City *" at bounding box center [900, 372] width 1064 height 39
type input "Eatonton"
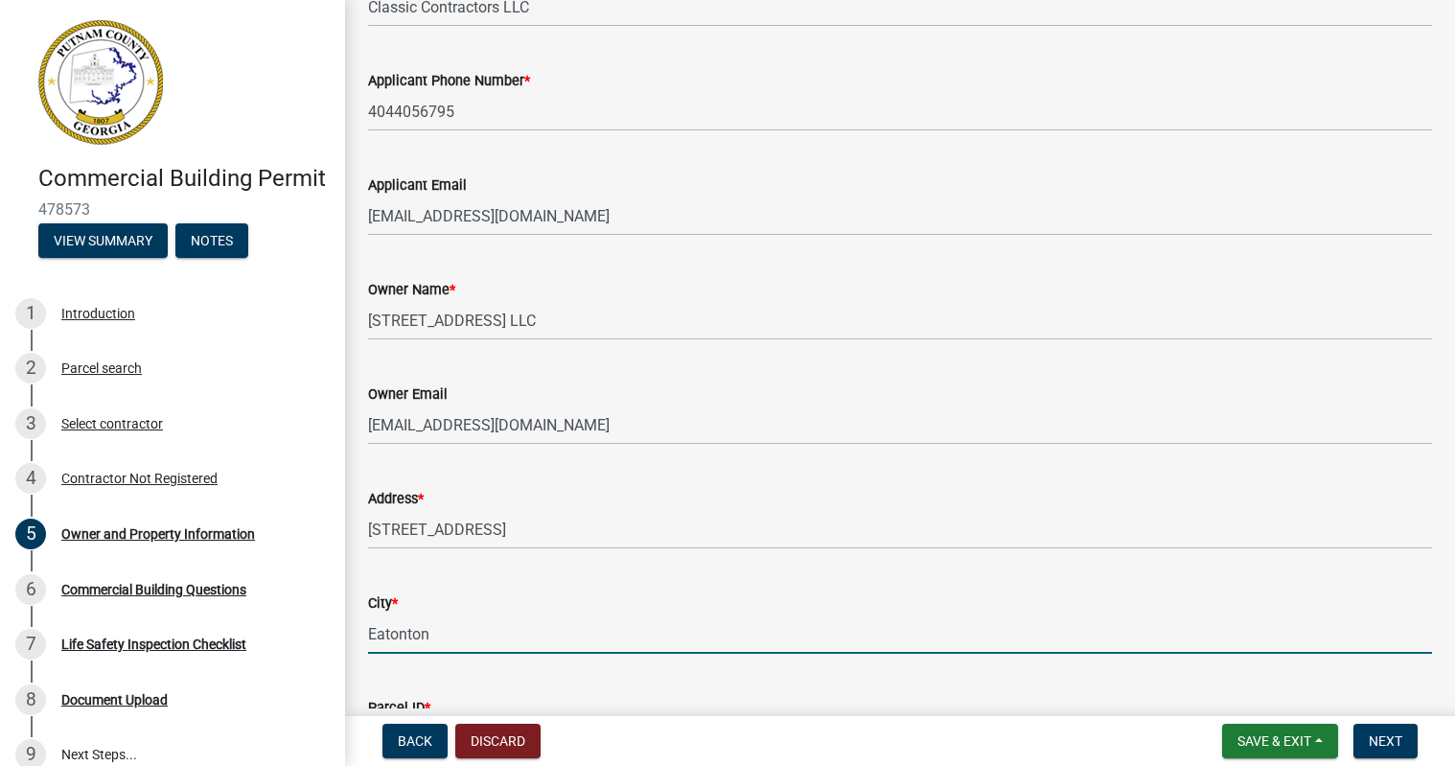
scroll to position [192, 0]
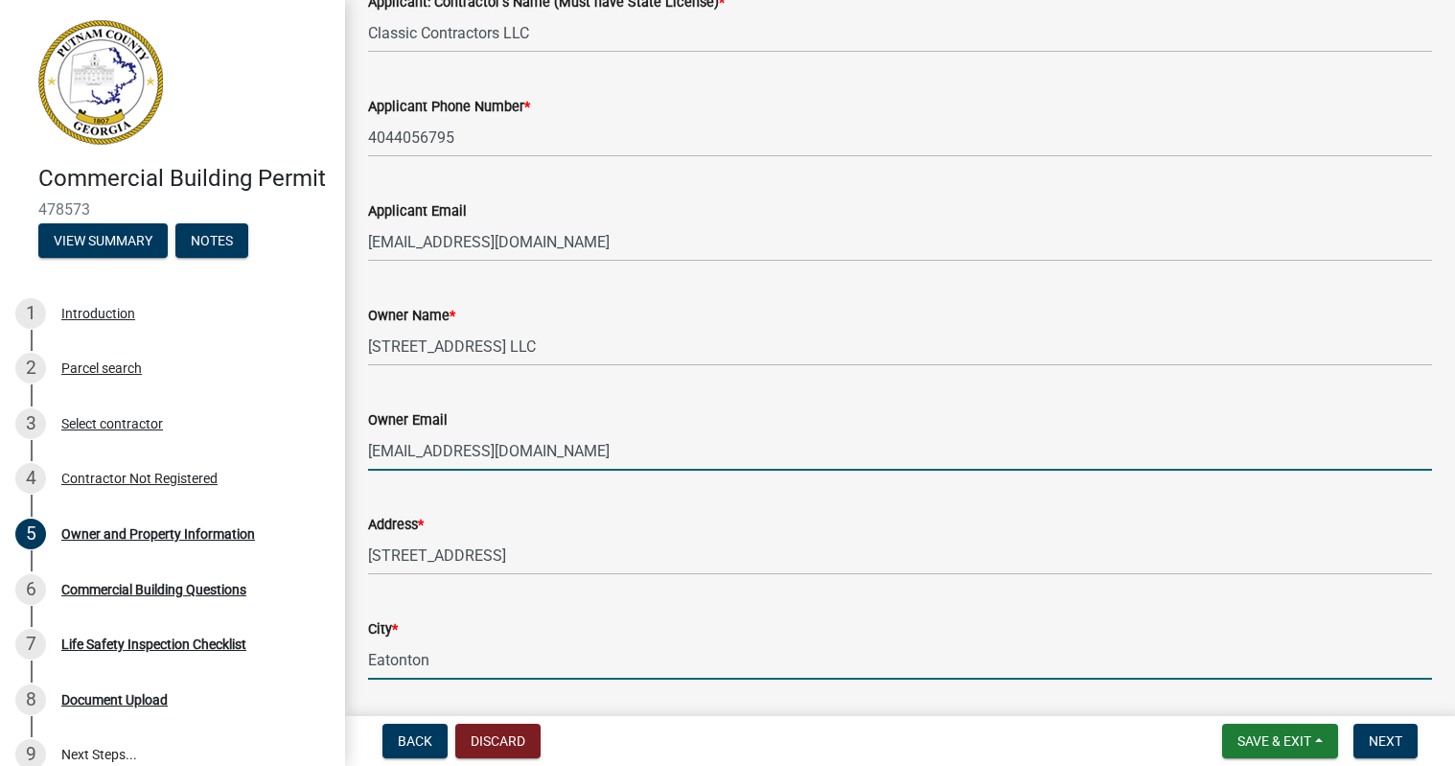
click at [630, 448] on input "[EMAIL_ADDRESS][DOMAIN_NAME]" at bounding box center [900, 450] width 1064 height 39
click at [451, 447] on input "[EMAIL_ADDRESS][DOMAIN_NAME]" at bounding box center [900, 450] width 1064 height 39
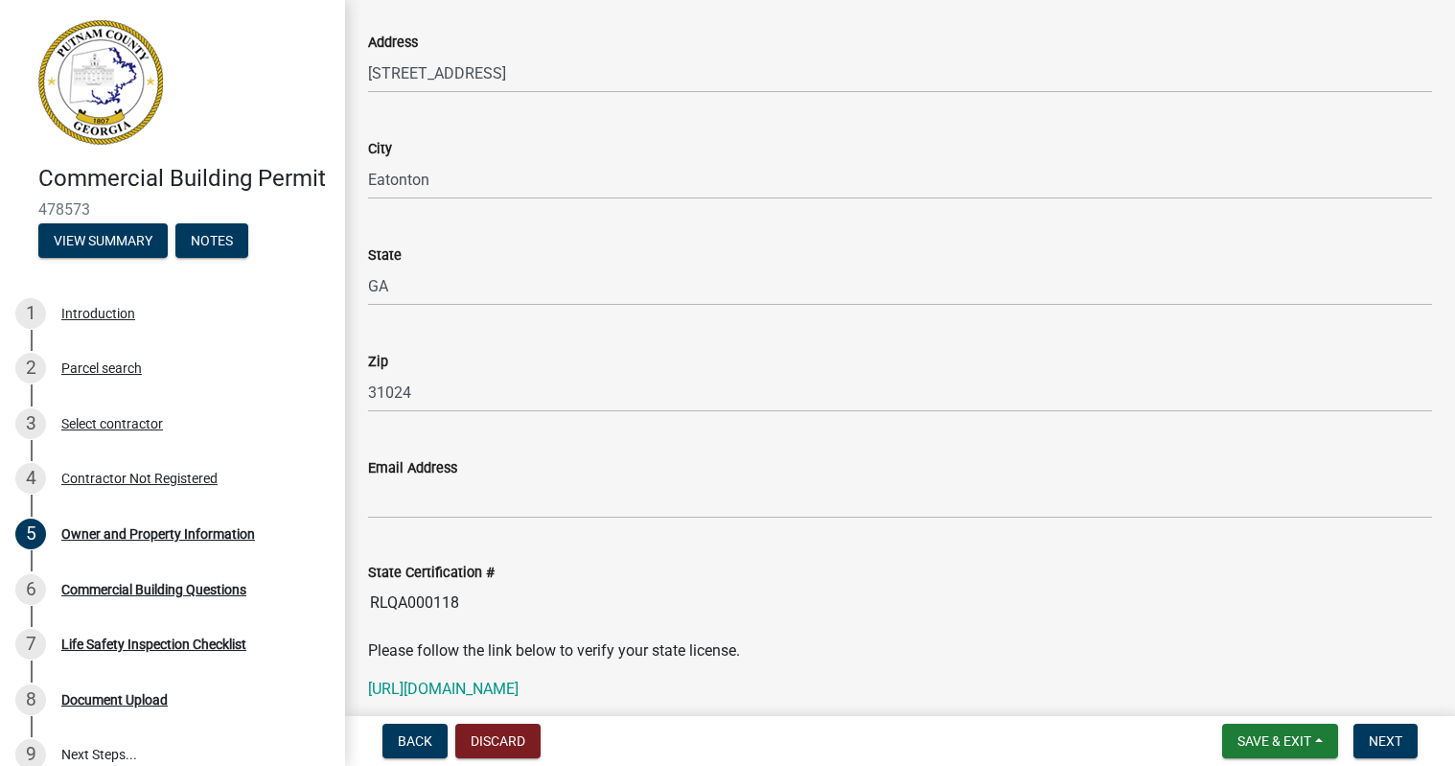
scroll to position [2108, 0]
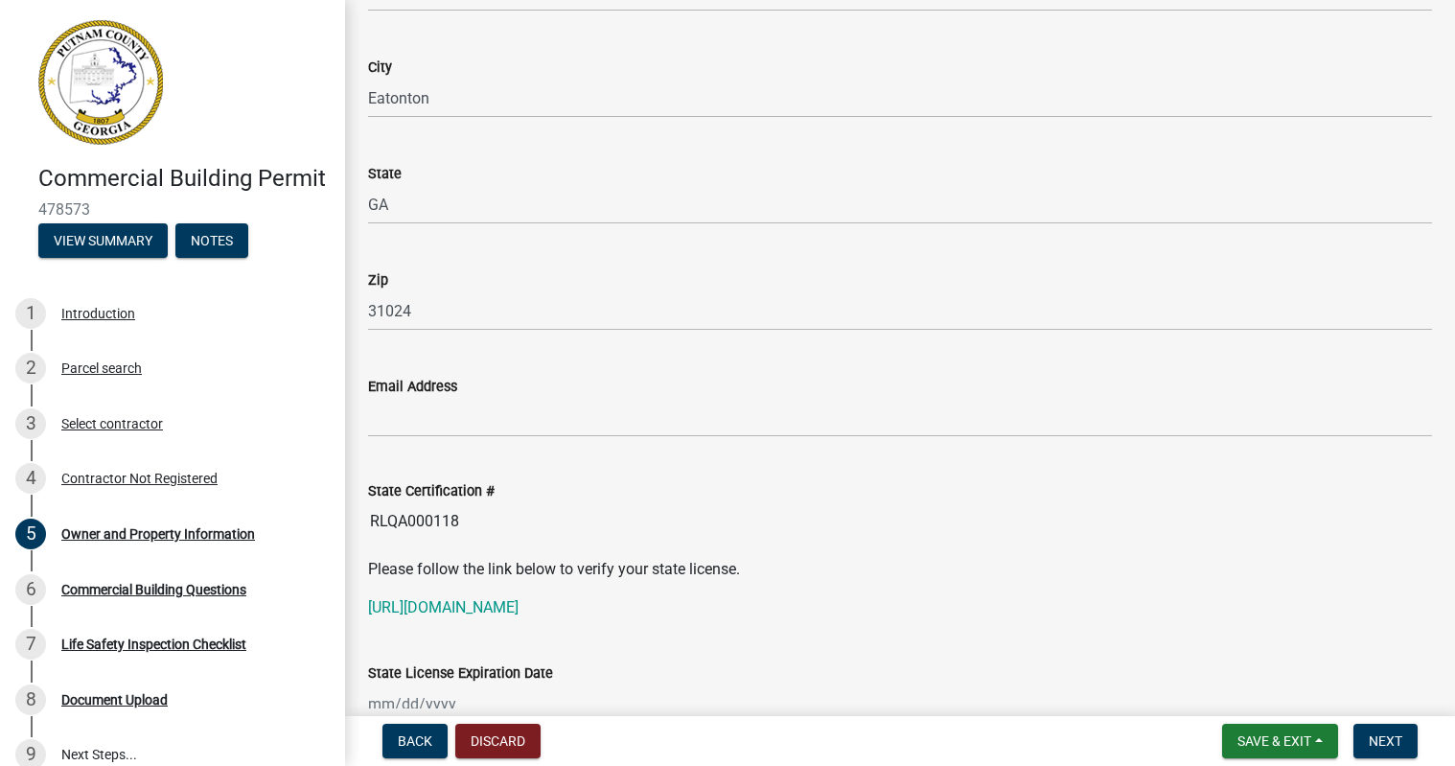
type input "[EMAIL_ADDRESS][DOMAIN_NAME]"
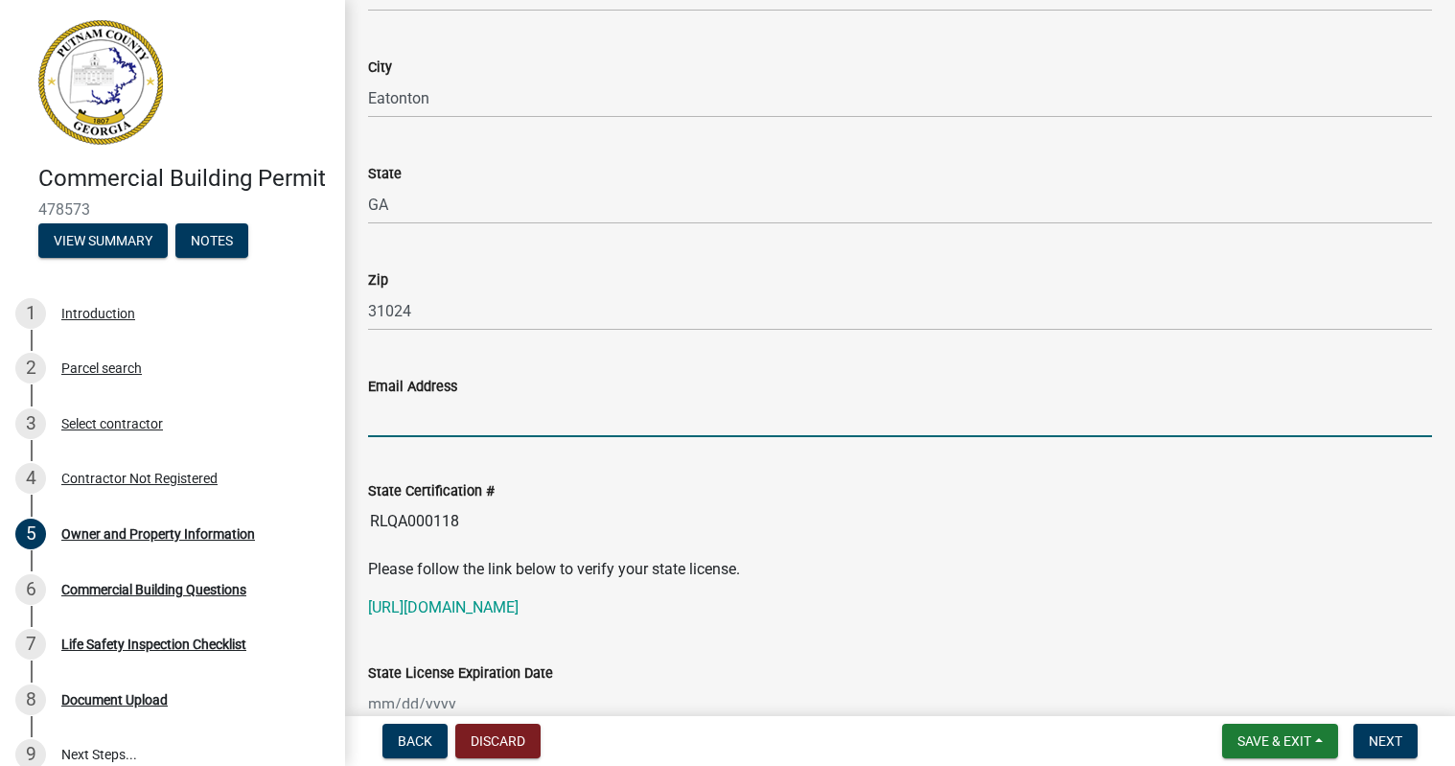
click at [442, 419] on input "Email Address" at bounding box center [900, 417] width 1064 height 39
type input "[EMAIL_ADDRESS][DOMAIN_NAME]"
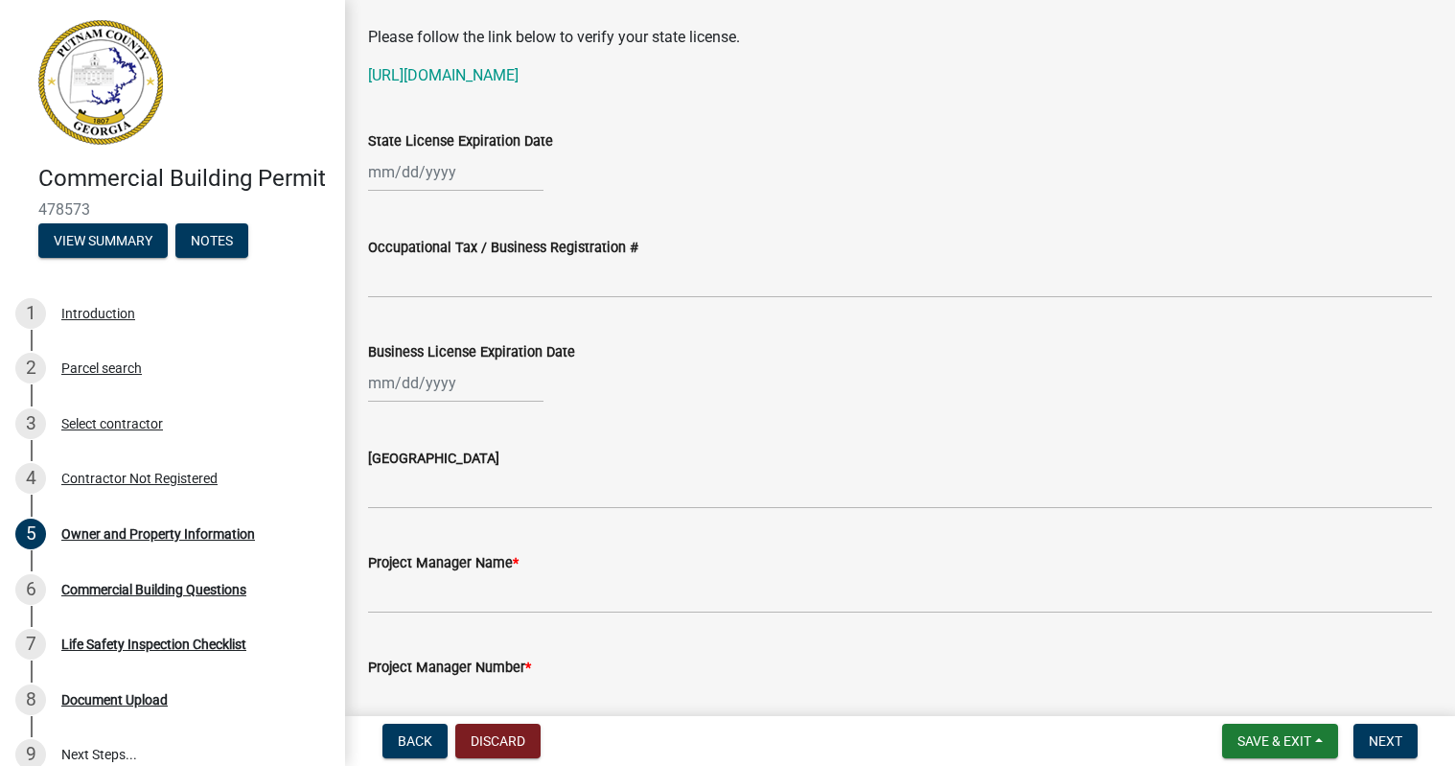
scroll to position [2587, 0]
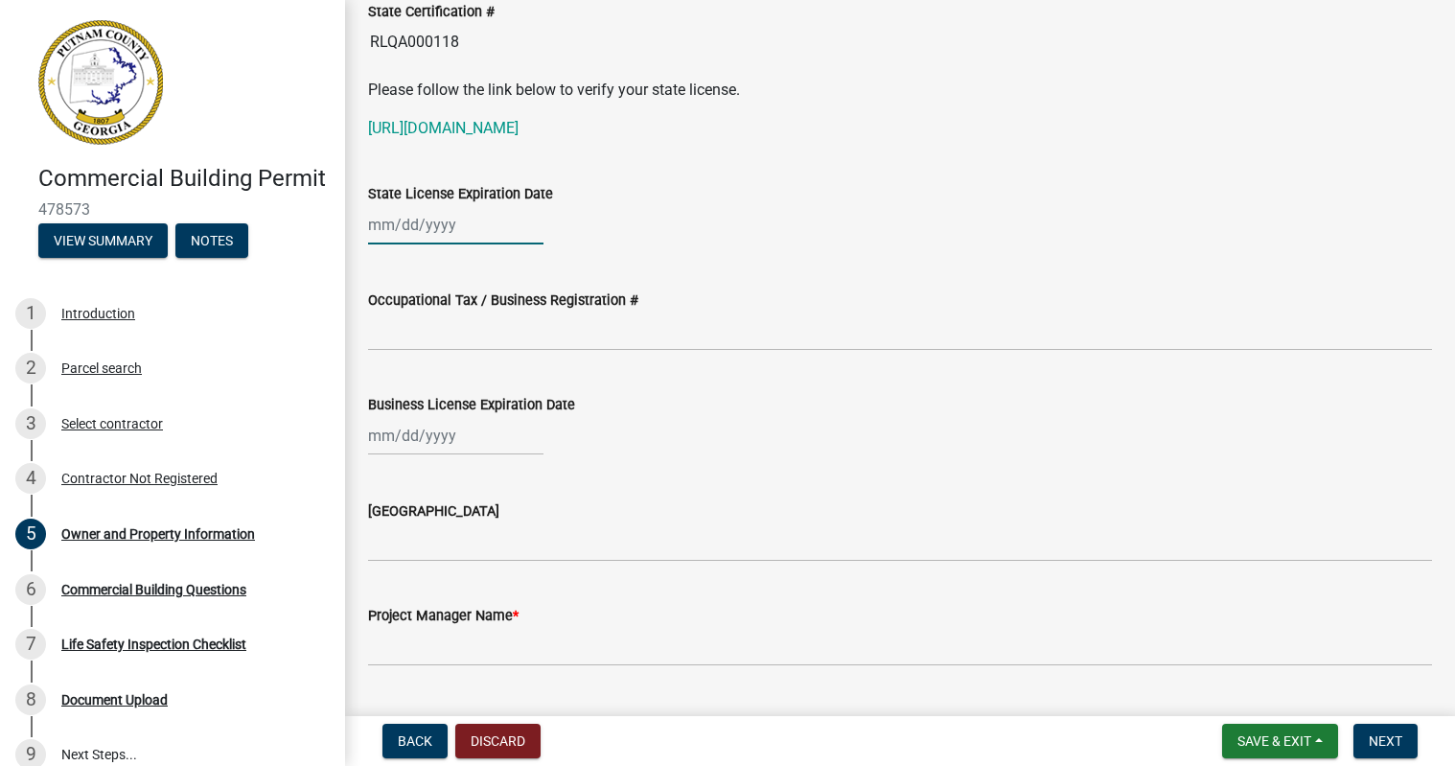
click at [439, 226] on div at bounding box center [455, 224] width 175 height 39
select select "9"
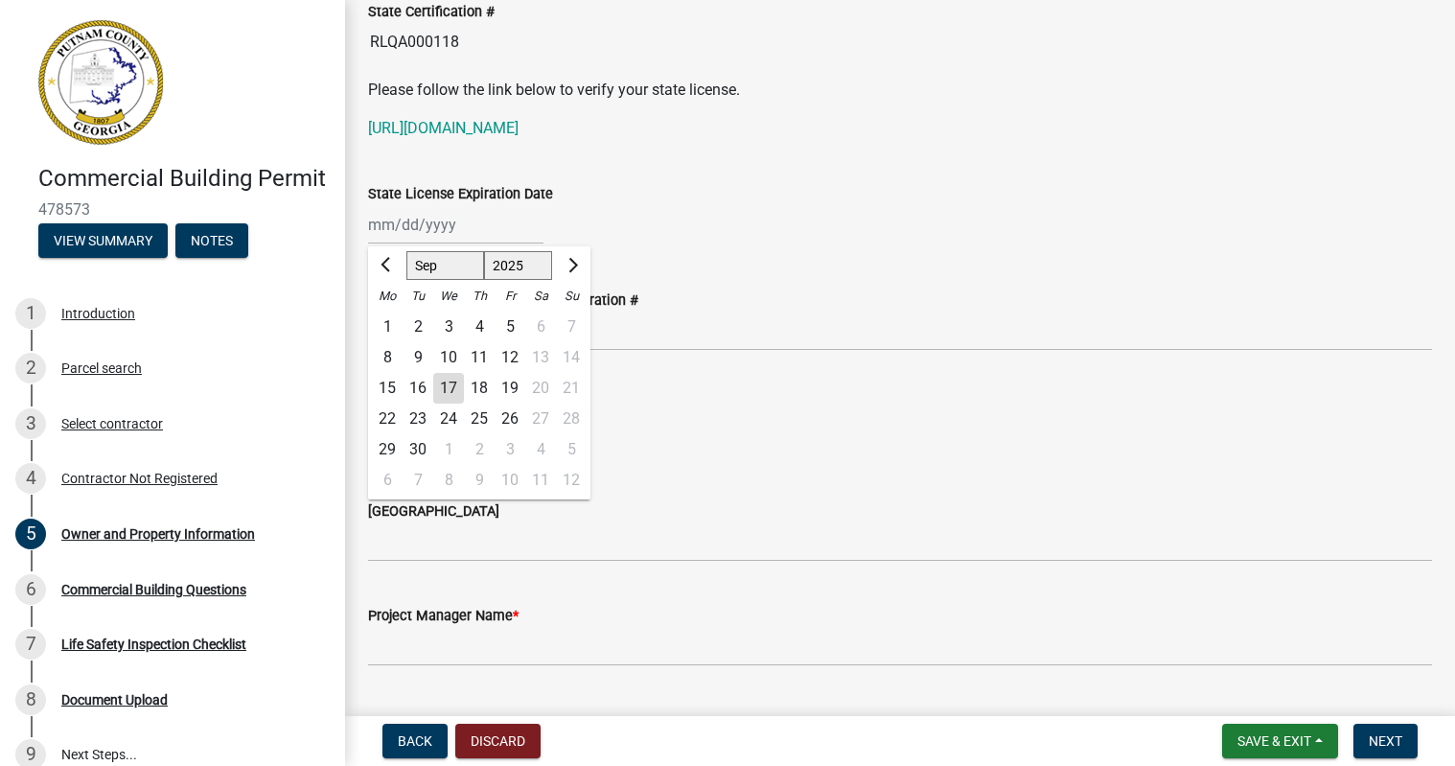
click at [525, 268] on select "1525 1526 1527 1528 1529 1530 1531 1532 1533 1534 1535 1536 1537 1538 1539 1540…" at bounding box center [518, 265] width 69 height 29
click at [484, 251] on select "1525 1526 1527 1528 1529 1530 1531 1532 1533 1534 1535 1536 1537 1538 1539 1540…" at bounding box center [518, 265] width 69 height 29
click at [529, 270] on select "1521 1522 1523 1524 1525 1526 1527 1528 1529 1530 1531 1532 1533 1534 1535 1536…" at bounding box center [518, 265] width 69 height 29
select select "2026"
click at [484, 251] on select "1521 1522 1523 1524 1525 1526 1527 1528 1529 1530 1531 1532 1533 1534 1535 1536…" at bounding box center [518, 265] width 69 height 29
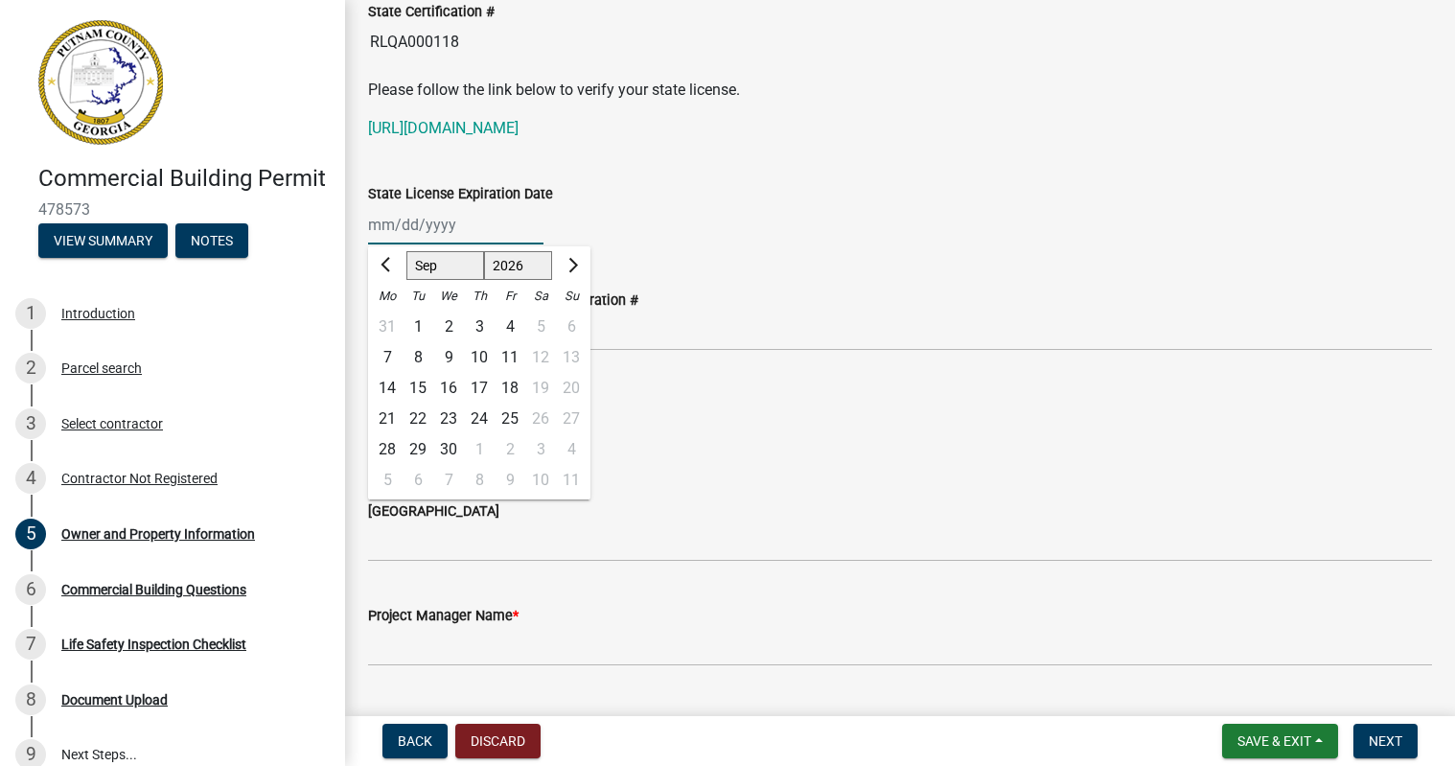
click at [427, 265] on select "Jan Feb Mar Apr May Jun [DATE] Aug Sep Oct Nov Dec" at bounding box center [445, 265] width 78 height 29
select select "6"
click at [406, 251] on select "Jan Feb Mar Apr May Jun [DATE] Aug Sep Oct Nov Dec" at bounding box center [445, 265] width 78 height 29
click at [415, 449] on div "30" at bounding box center [417, 449] width 31 height 31
type input "[DATE]"
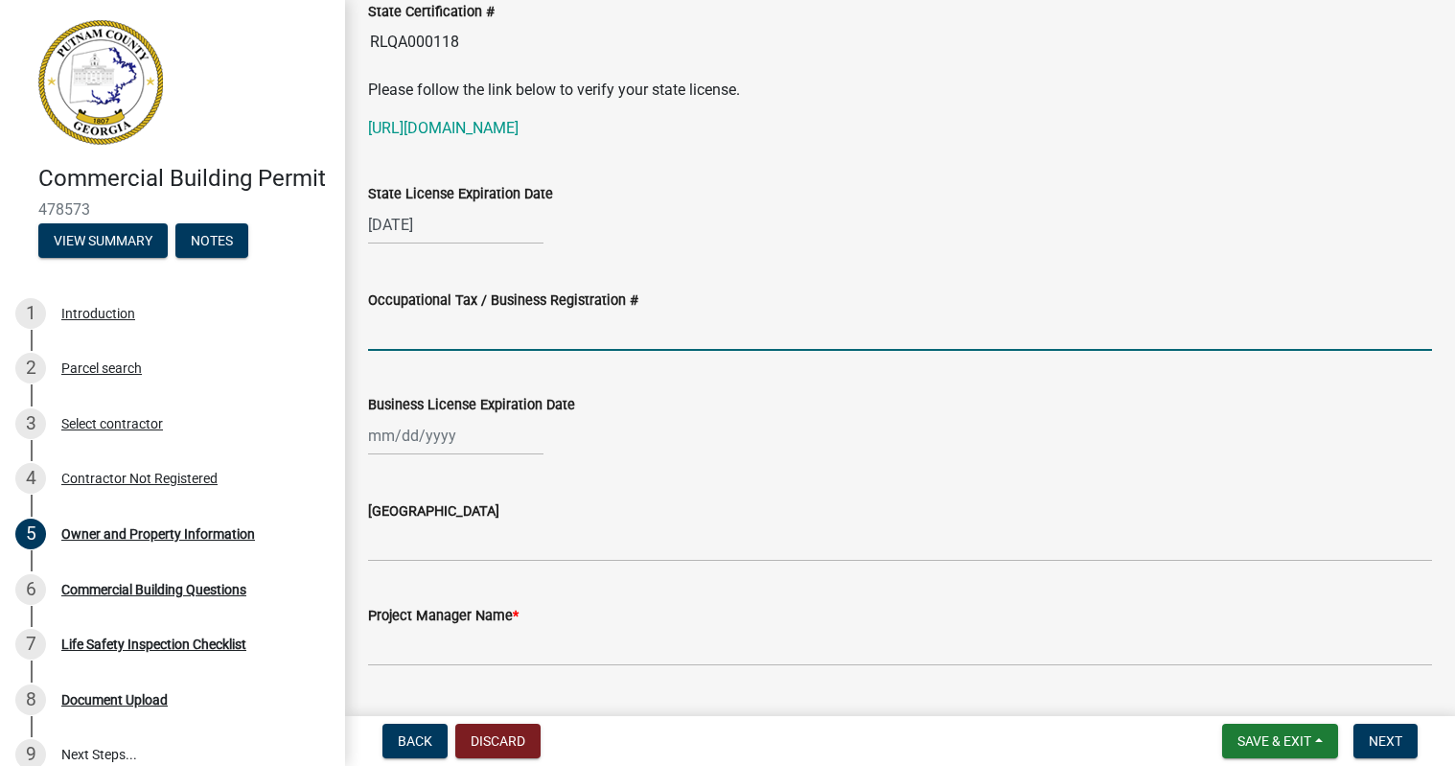
click at [443, 334] on input "Occupational Tax / Business Registration #" at bounding box center [900, 330] width 1064 height 39
click at [775, 450] on div at bounding box center [900, 435] width 1064 height 39
click at [625, 329] on input "Occupational Tax / Business Registration #" at bounding box center [900, 330] width 1064 height 39
type input "2025-BLR-116"
click at [461, 444] on div at bounding box center [455, 435] width 175 height 39
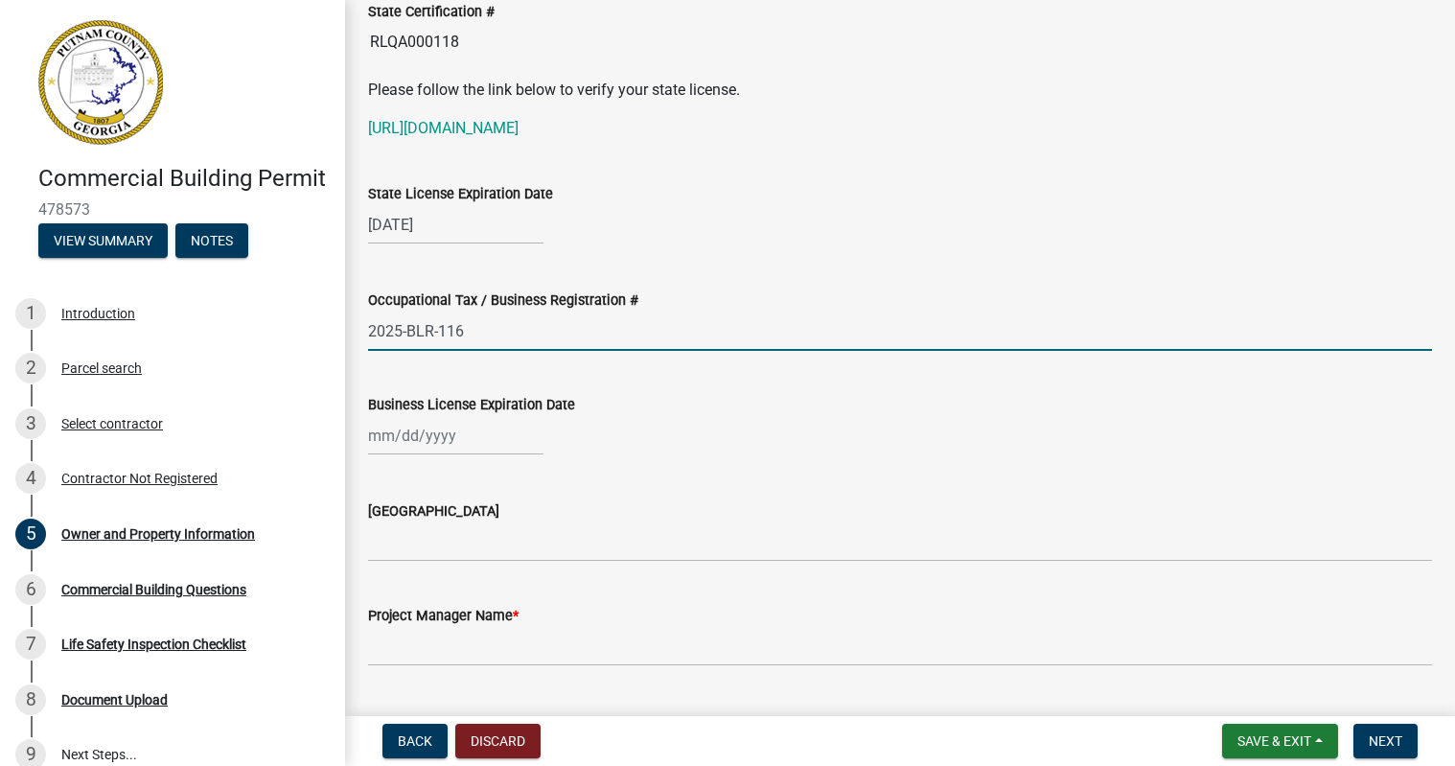
select select "9"
select select "2025"
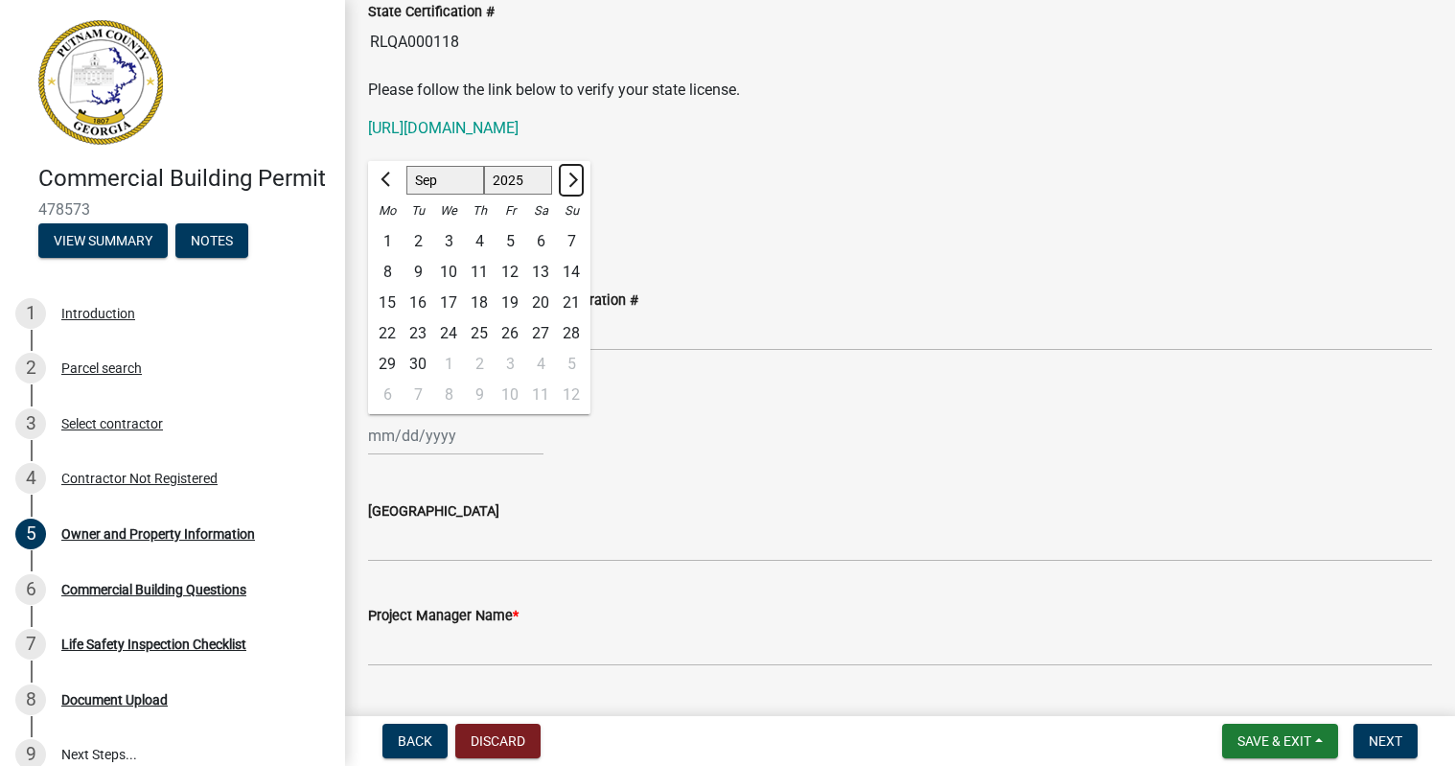
click at [568, 177] on span "Next month" at bounding box center [570, 179] width 14 height 14
select select "12"
click at [447, 359] on div "31" at bounding box center [448, 364] width 31 height 31
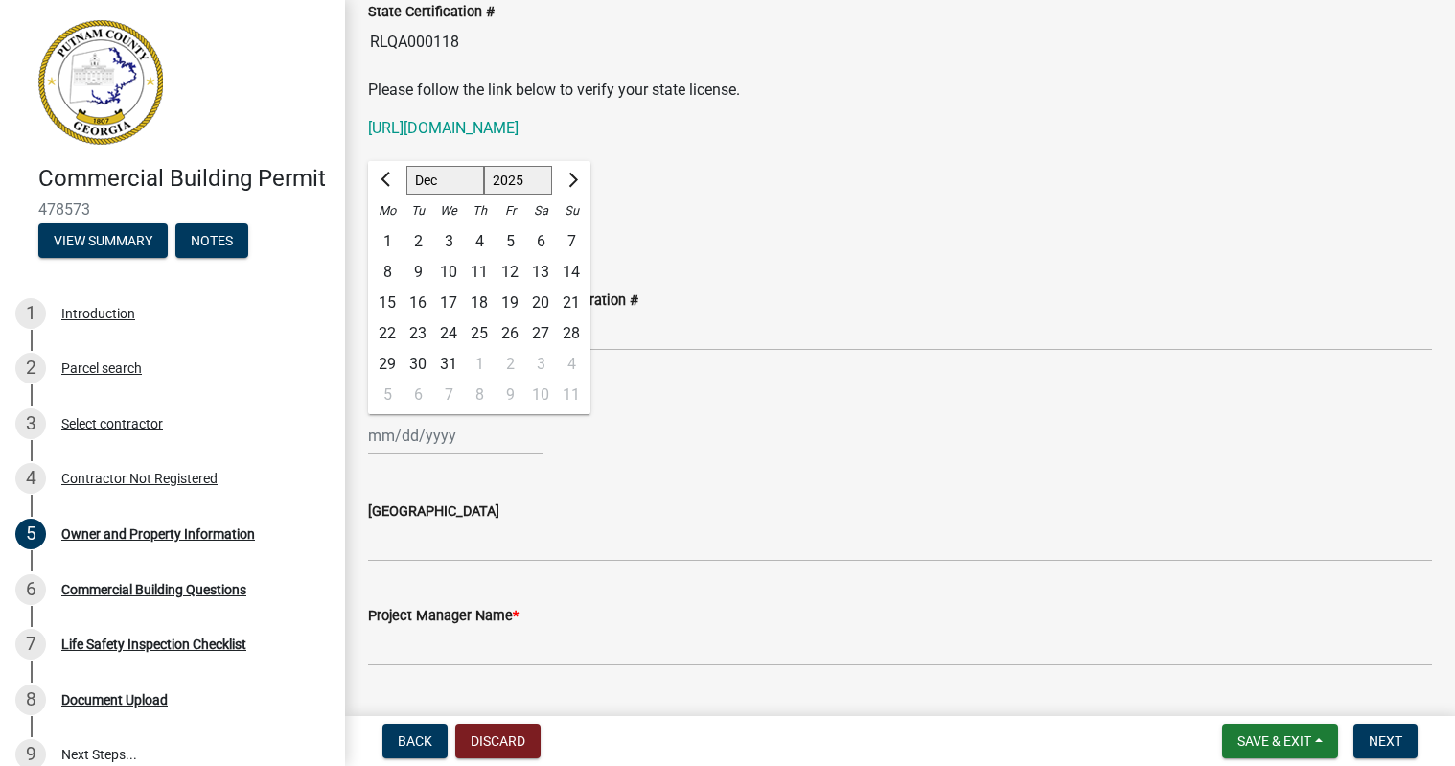
type input "[DATE]"
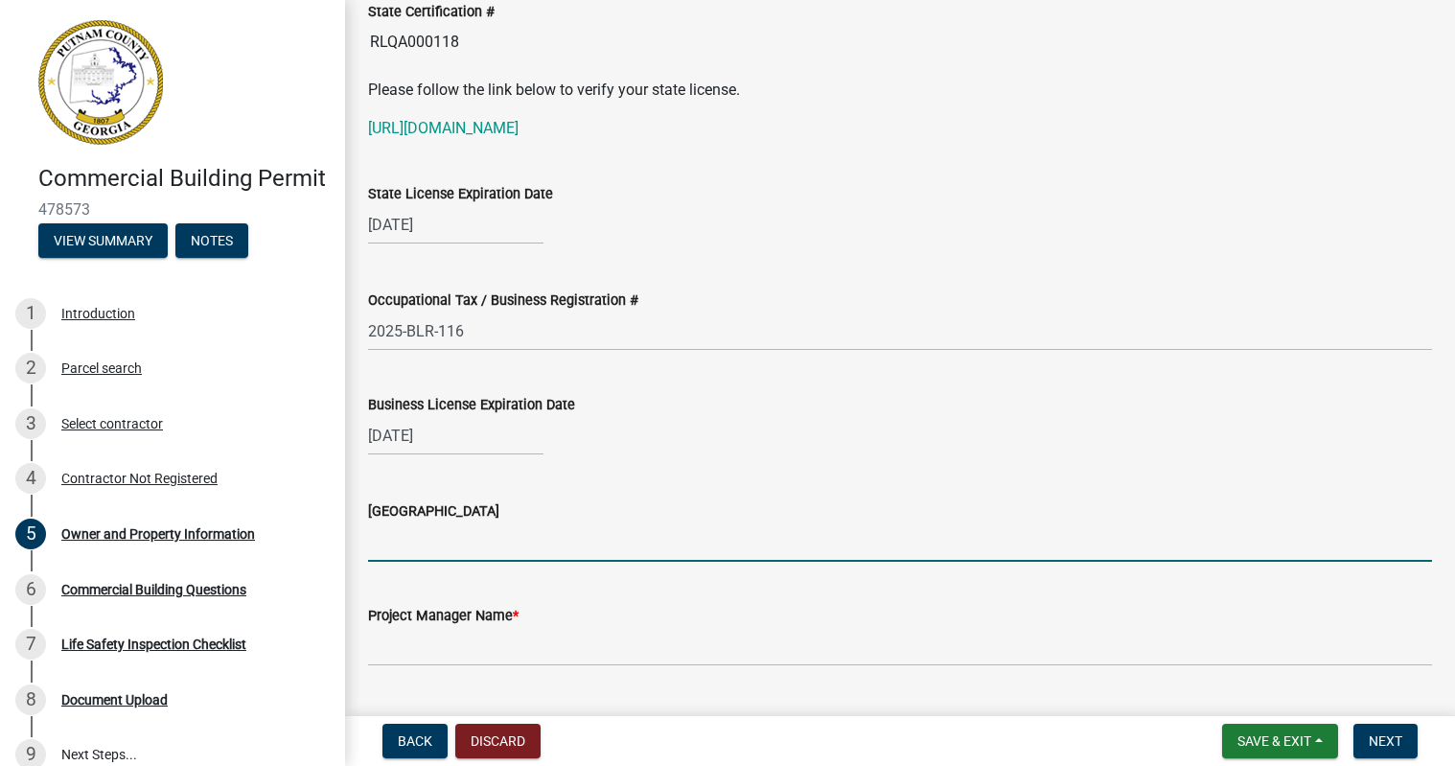
click at [473, 538] on input "[GEOGRAPHIC_DATA]" at bounding box center [900, 541] width 1064 height 39
type input "[PERSON_NAME]"
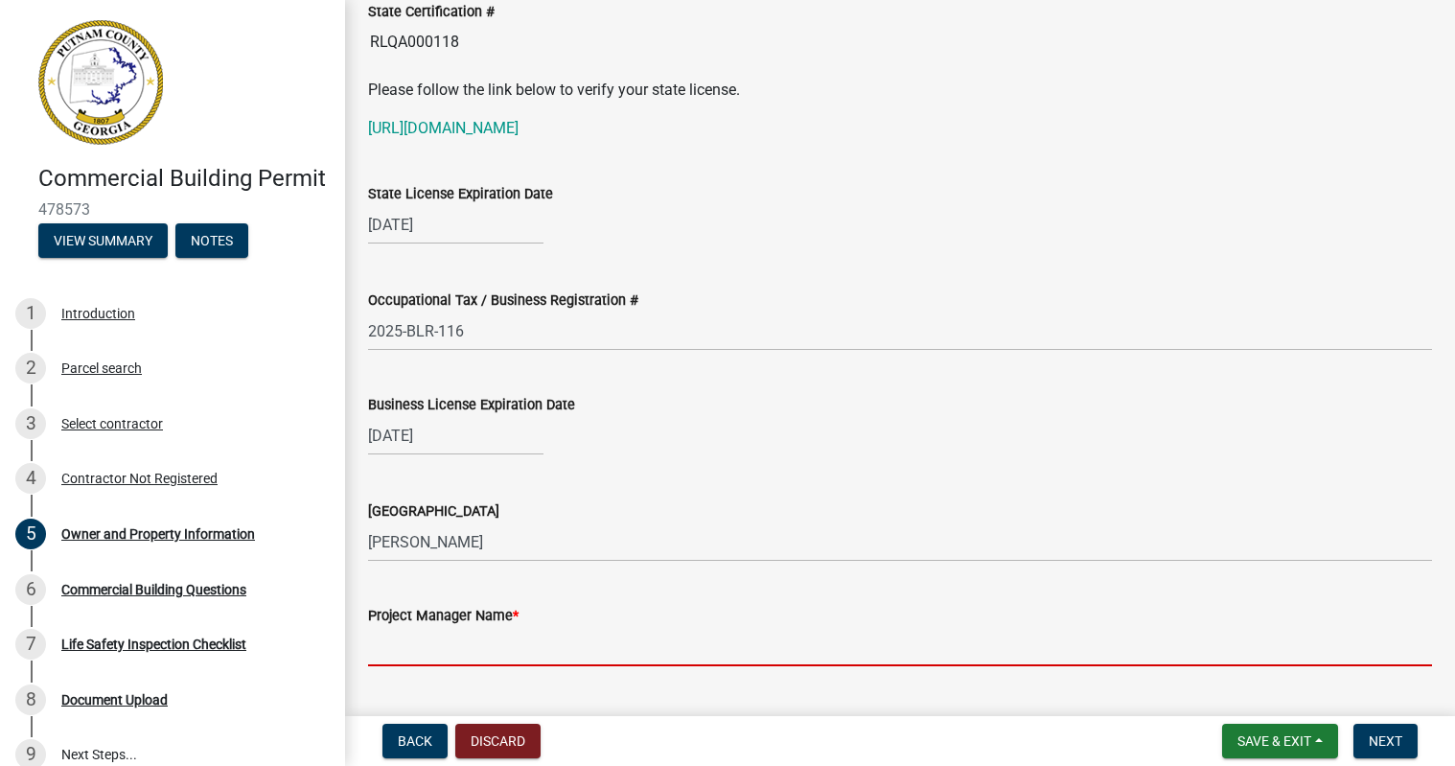
click at [460, 648] on input "Project Manager Name *" at bounding box center [900, 646] width 1064 height 39
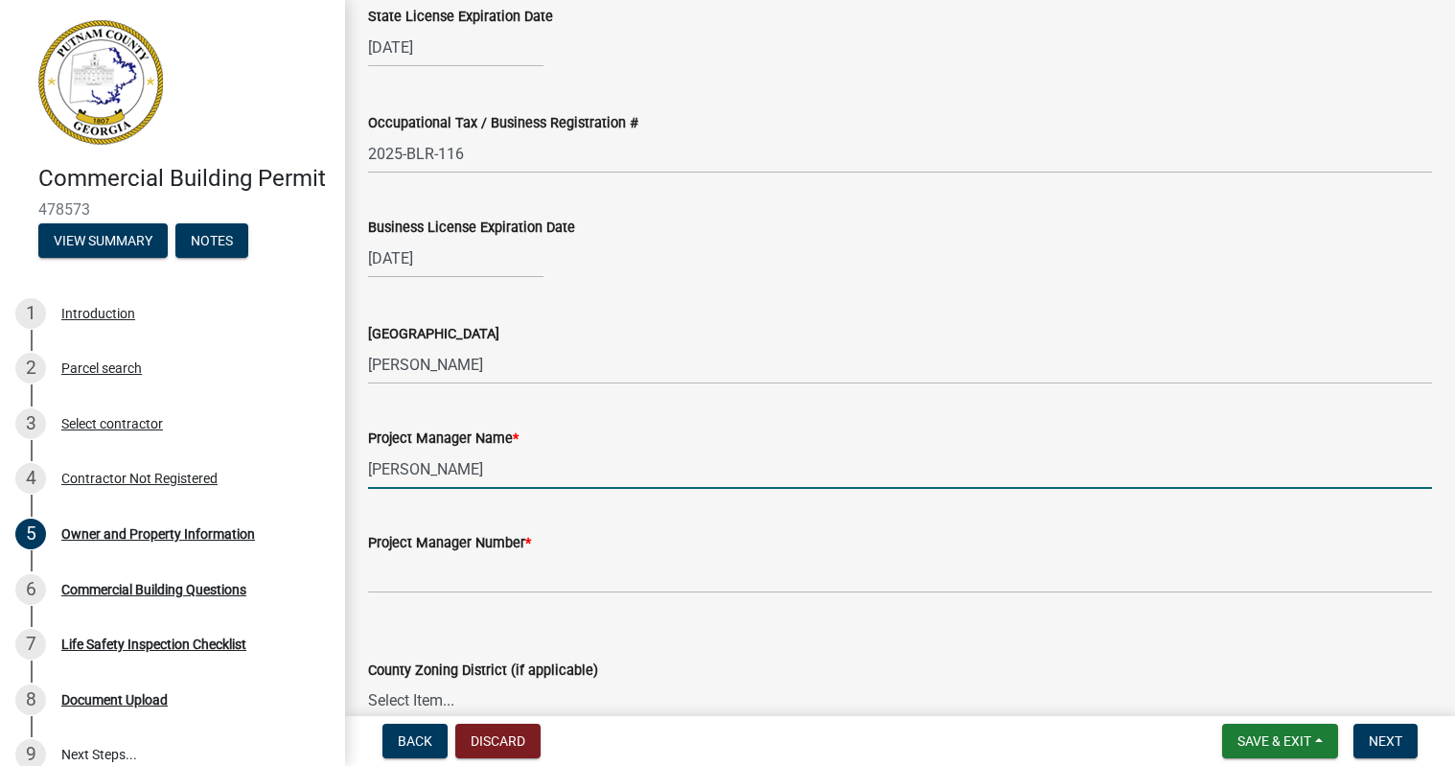
scroll to position [2779, 0]
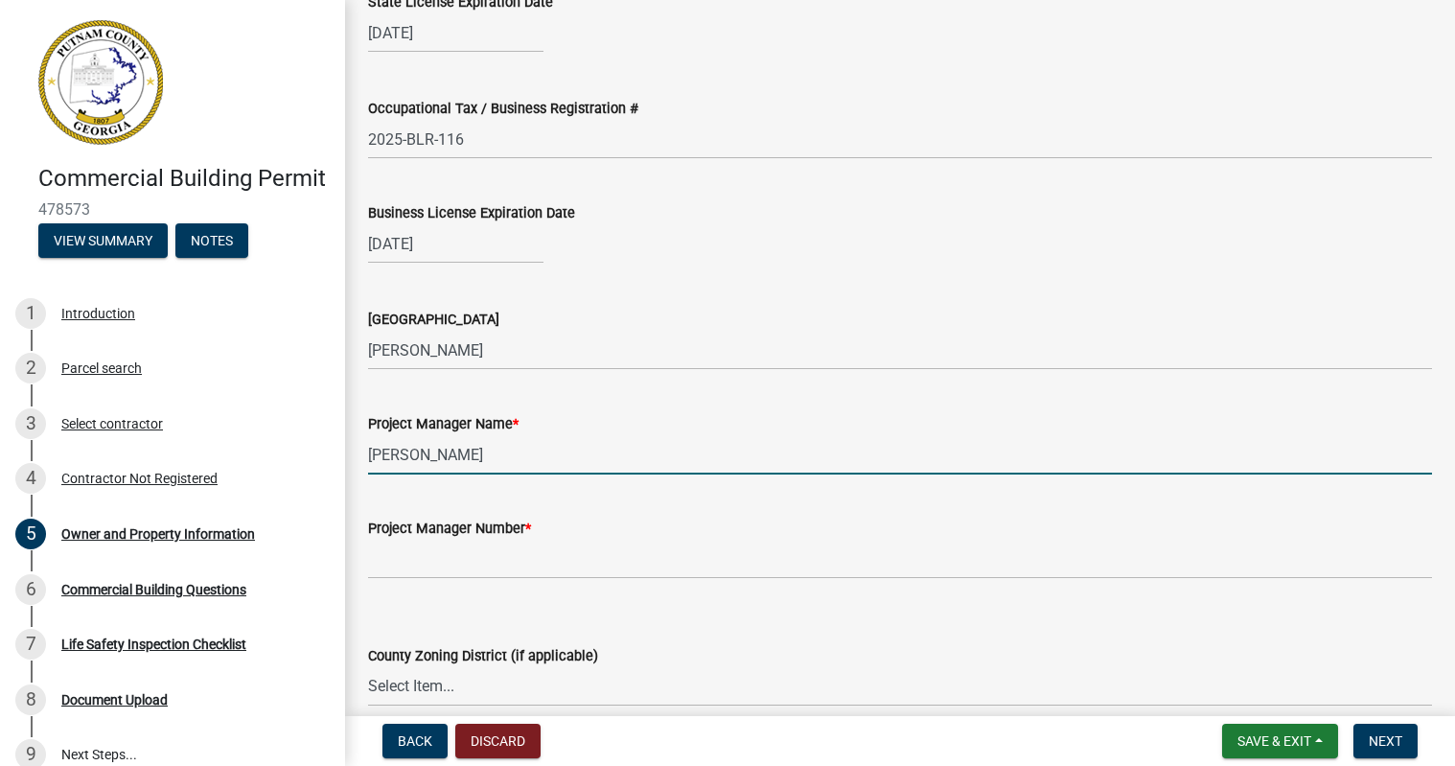
type input "[PERSON_NAME]"
click at [506, 552] on input "Project Manager Number *" at bounding box center [900, 558] width 1064 height 39
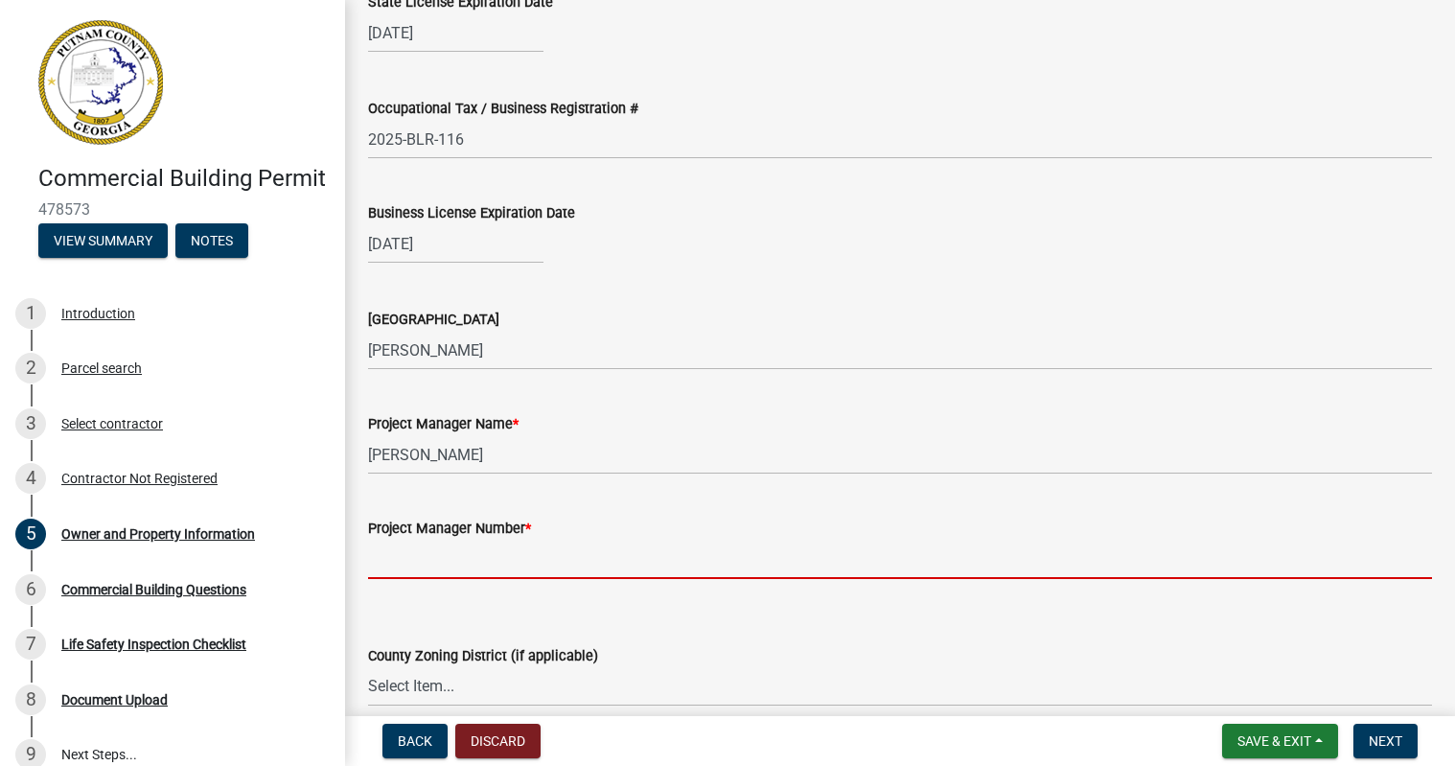
type input "4044056795"
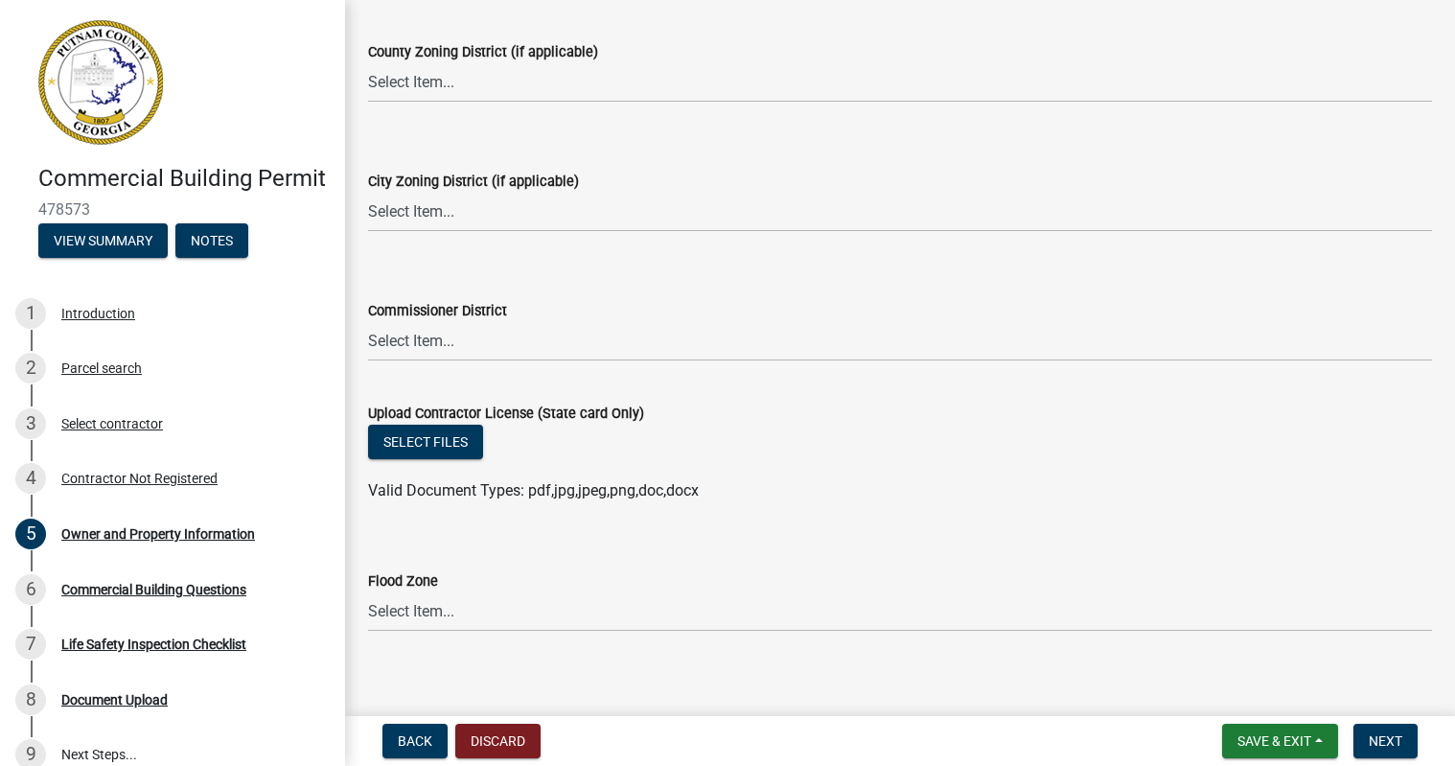
scroll to position [3398, 0]
